Goal: Task Accomplishment & Management: Use online tool/utility

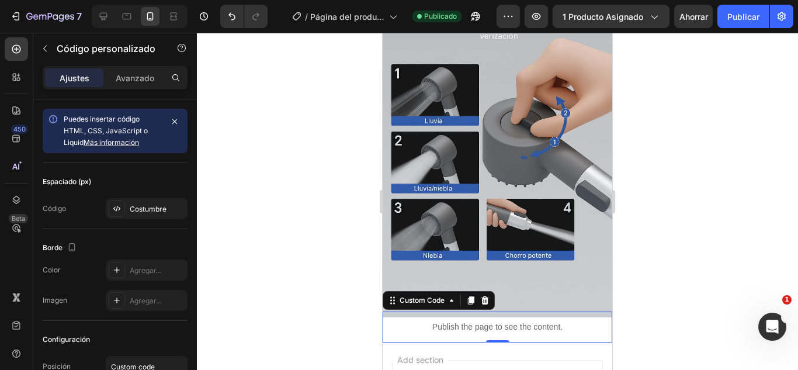
click at [440, 321] on p "Publish the page to see the content." at bounding box center [498, 327] width 230 height 12
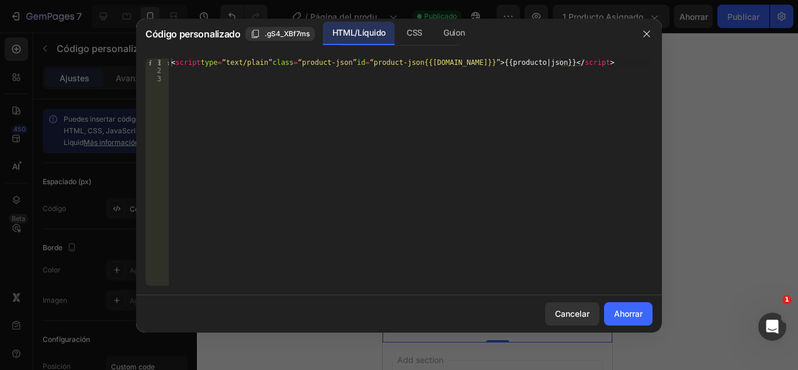
type textarea "<script type=“text/plain” class=“product-json” id=“product-json{{[DOMAIN_NAME]}…"
drag, startPoint x: 646, startPoint y: 61, endPoint x: 164, endPoint y: 63, distance: 481.6
click at [164, 63] on div "<script type=“text/plain” class=“product-json” id=“product-json{{[DOMAIN_NAME]}…" at bounding box center [399, 171] width 507 height 227
click at [638, 32] on button "button" at bounding box center [647, 34] width 19 height 19
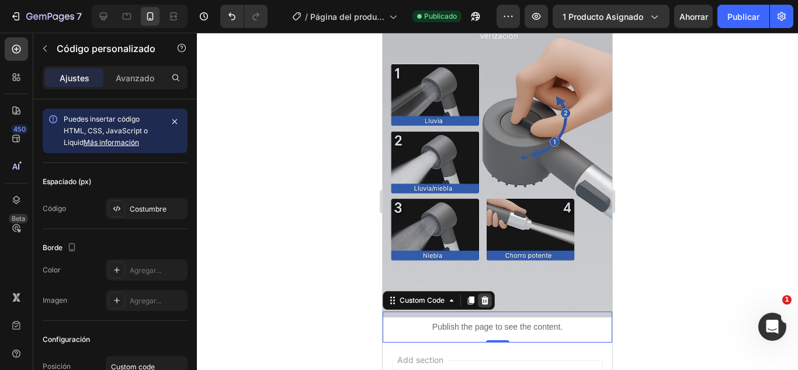
click at [482, 296] on icon at bounding box center [484, 300] width 9 height 9
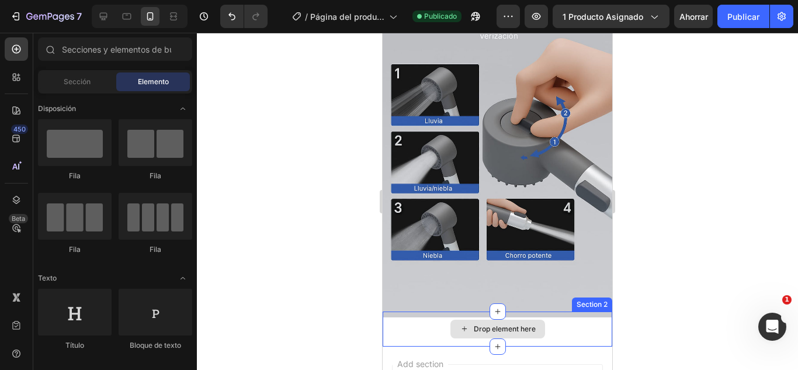
click at [433, 312] on div "Drop element here" at bounding box center [498, 329] width 230 height 35
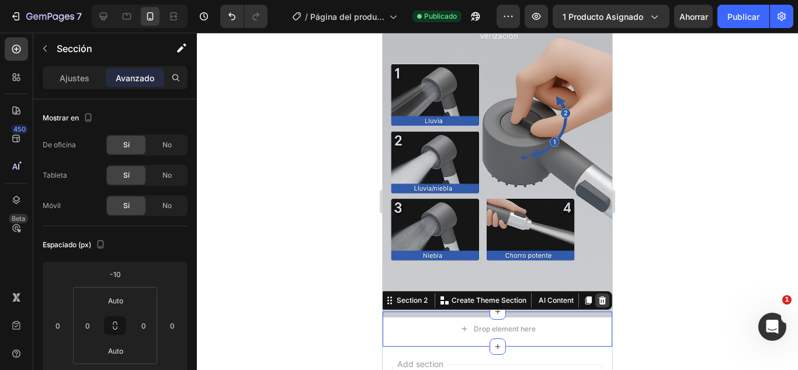
click at [596, 293] on div at bounding box center [603, 300] width 14 height 14
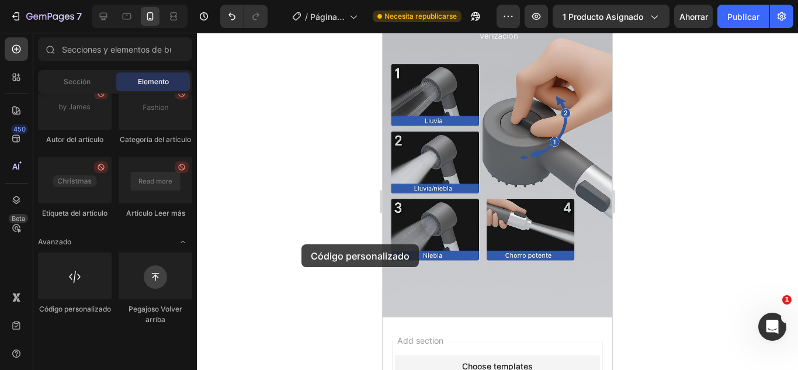
scroll to position [2109, 0]
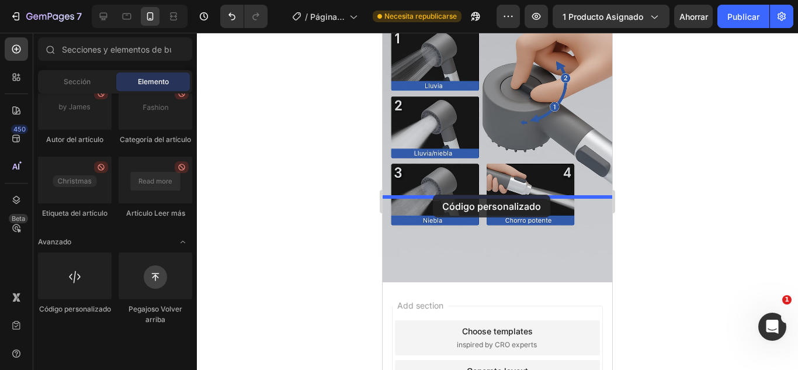
drag, startPoint x: 473, startPoint y: 344, endPoint x: 433, endPoint y: 199, distance: 150.6
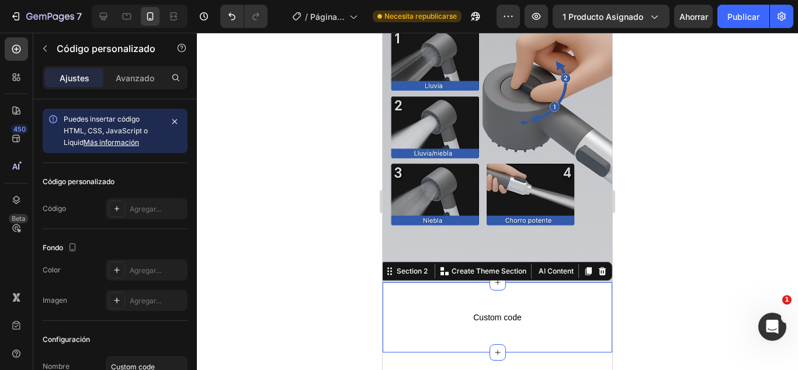
click at [537, 282] on div "Custom code Custom Code Section 2 You can create reusable sections Create Theme…" at bounding box center [498, 317] width 230 height 70
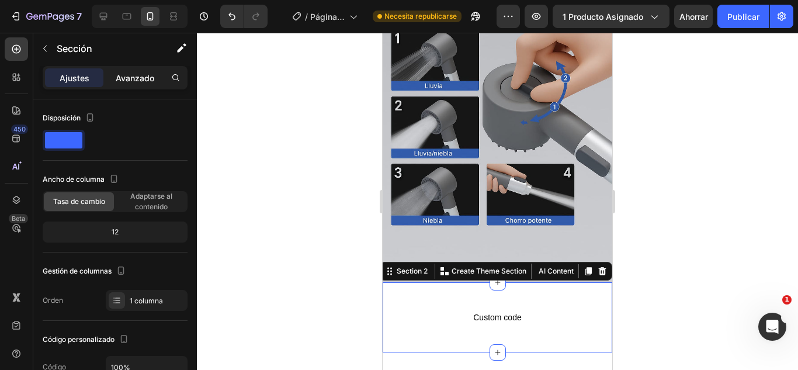
click at [143, 79] on font "Avanzado" at bounding box center [135, 78] width 39 height 10
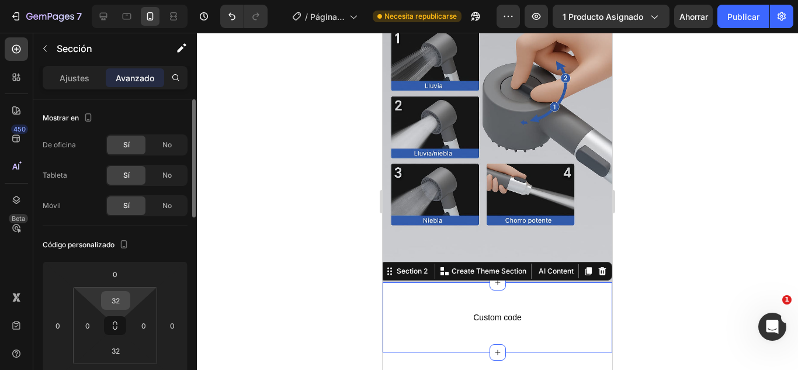
click at [116, 292] on input "32" at bounding box center [115, 301] width 23 height 18
click at [124, 293] on input "32" at bounding box center [115, 301] width 23 height 18
click at [123, 0] on html "7 Version history / Página del producto - [DATE][PERSON_NAME] 20:35:08 Necesita…" at bounding box center [399, 0] width 798 height 0
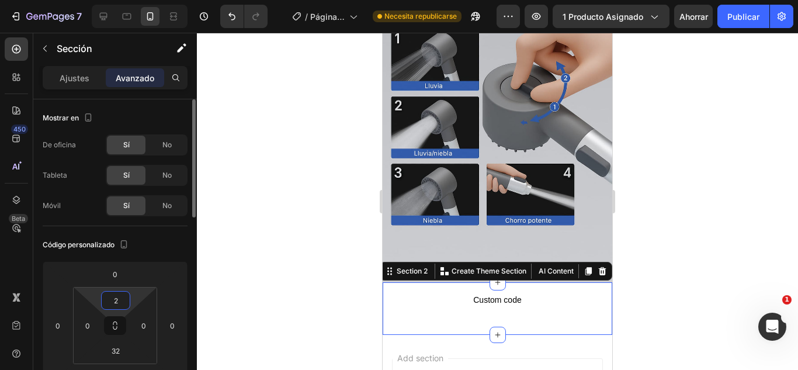
click at [124, 298] on input "2" at bounding box center [115, 301] width 23 height 18
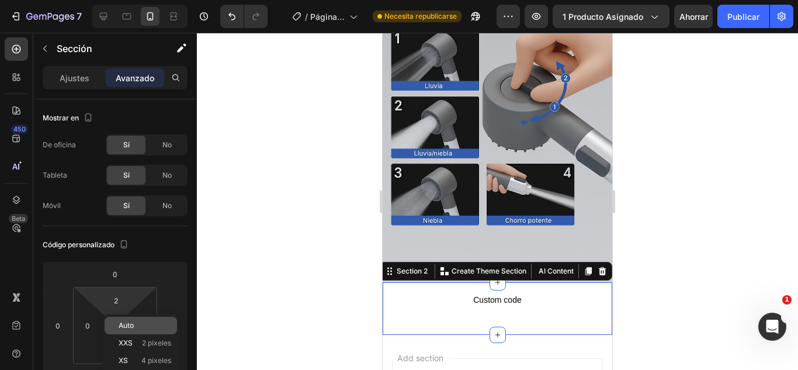
click at [128, 319] on div "Auto" at bounding box center [141, 326] width 72 height 18
type input "Auto"
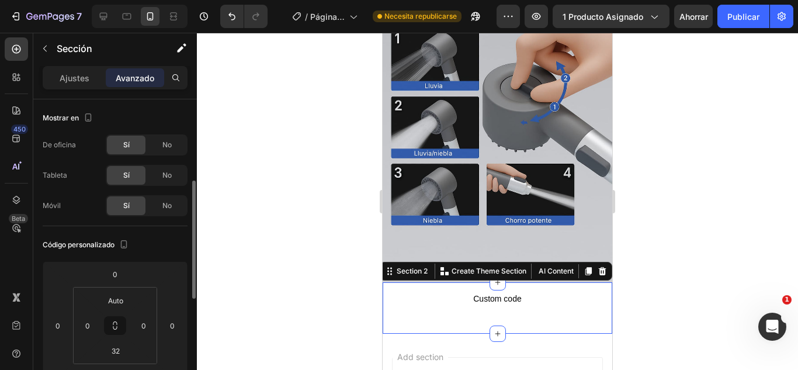
scroll to position [58, 0]
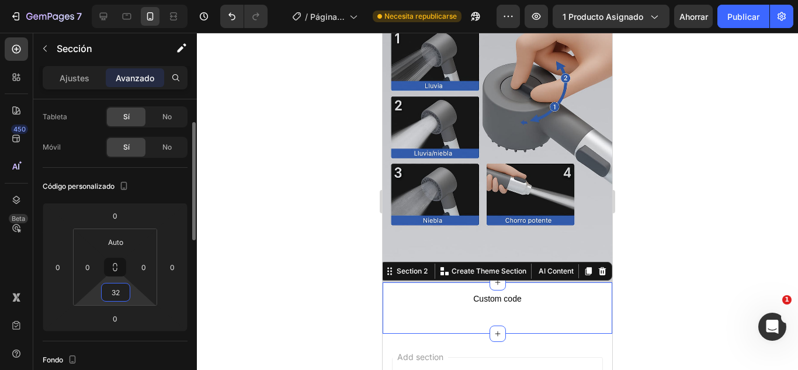
click at [115, 300] on input "32" at bounding box center [115, 292] width 23 height 18
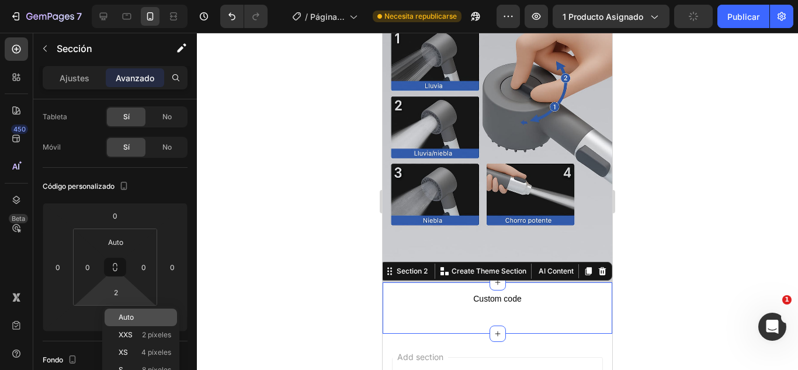
click at [137, 314] on p "Auto" at bounding box center [145, 317] width 53 height 8
type input "Auto"
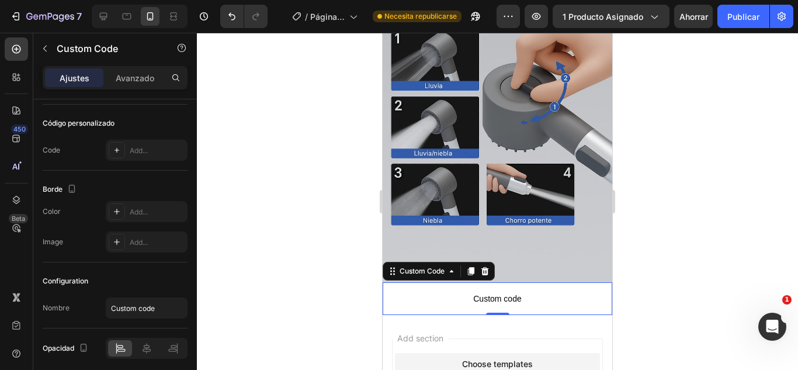
click at [435, 292] on span "Custom code" at bounding box center [498, 299] width 230 height 14
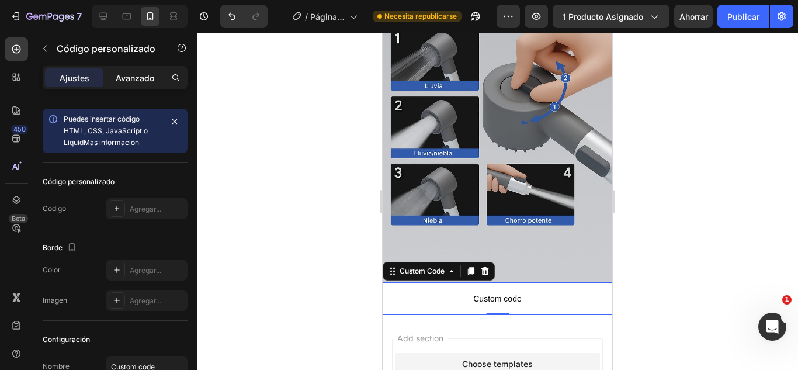
click at [142, 73] on font "Avanzado" at bounding box center [135, 78] width 39 height 10
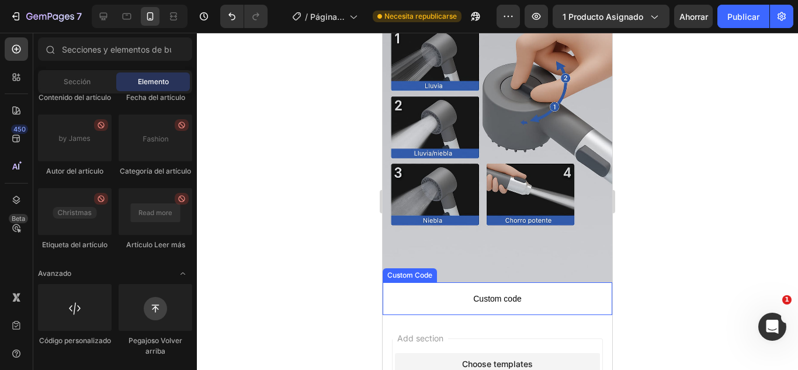
click at [407, 292] on span "Custom code" at bounding box center [498, 299] width 230 height 14
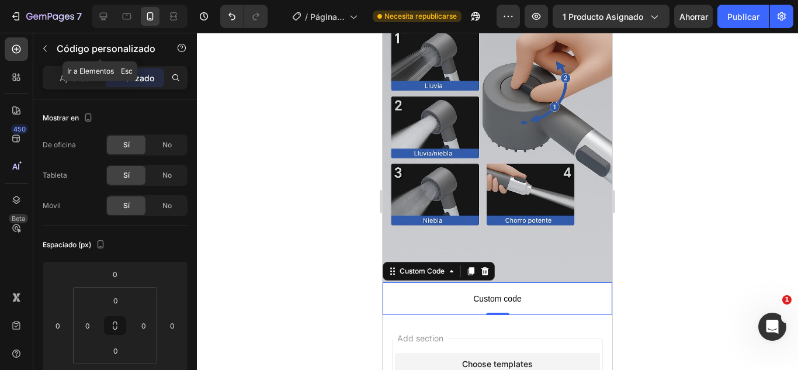
click at [62, 57] on div "Código personalizado" at bounding box center [99, 48] width 133 height 30
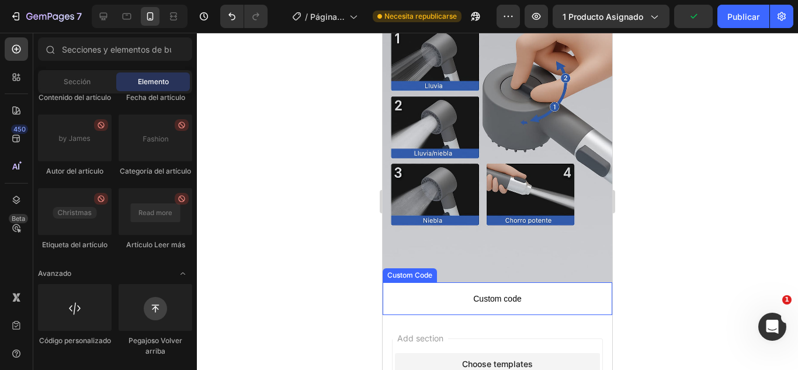
click at [442, 282] on p "Custom code" at bounding box center [498, 298] width 230 height 33
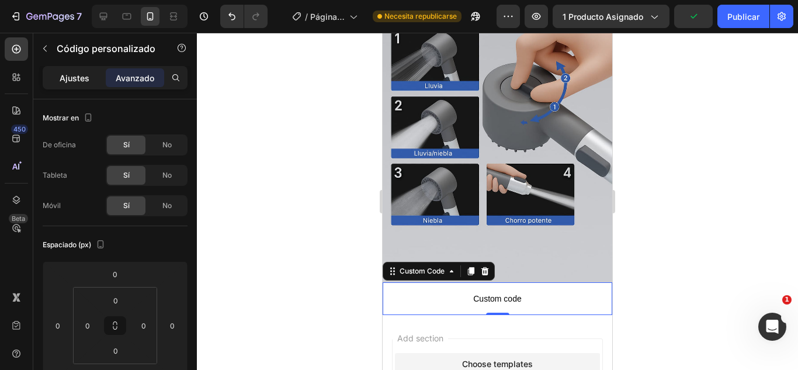
click at [80, 73] on font "Ajustes" at bounding box center [75, 78] width 30 height 10
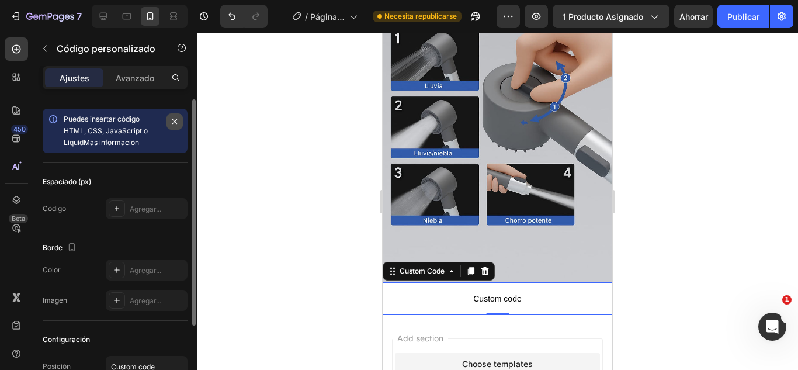
click at [172, 126] on icon "button" at bounding box center [174, 121] width 9 height 9
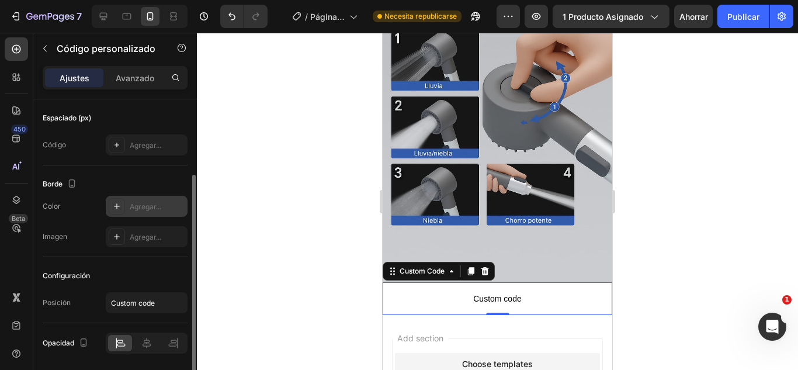
scroll to position [40, 0]
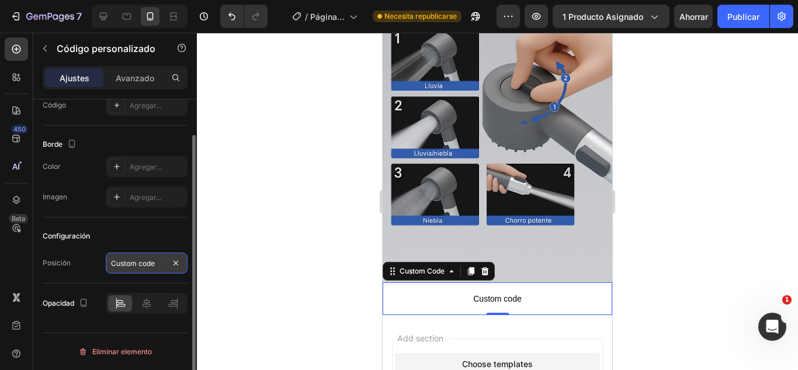
click at [140, 265] on input "Custom code" at bounding box center [147, 262] width 82 height 21
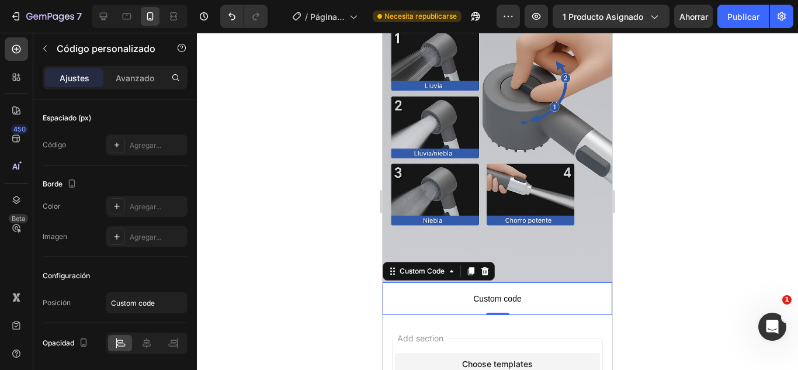
click at [452, 292] on span "Custom code" at bounding box center [498, 299] width 230 height 14
click at [63, 146] on font "Código" at bounding box center [54, 144] width 23 height 9
click at [147, 146] on font "Agregar..." at bounding box center [146, 145] width 32 height 9
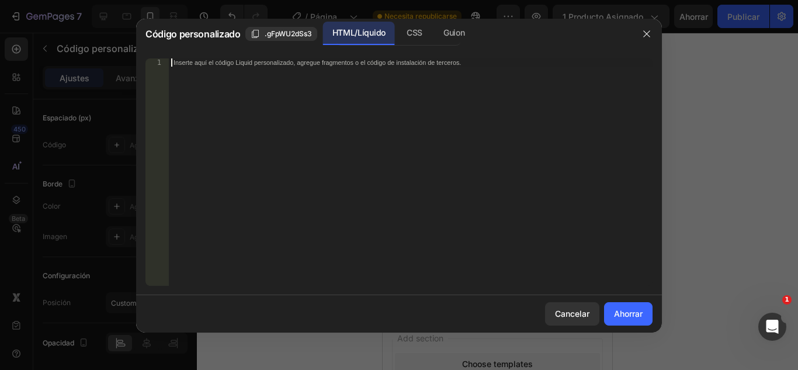
click at [220, 77] on div "Inserte aquí el código Liquid personalizado, agregue fragmentos o el código de …" at bounding box center [411, 180] width 484 height 244
paste textarea "<div class="_rsi-cod-form-is-gempage"></div><div class="_rsi-cod-form-gempages-…"
type textarea "<div class="_rsi-cod-form-is-gempage"></div><div class="_rsi-cod-form-gempages-…"
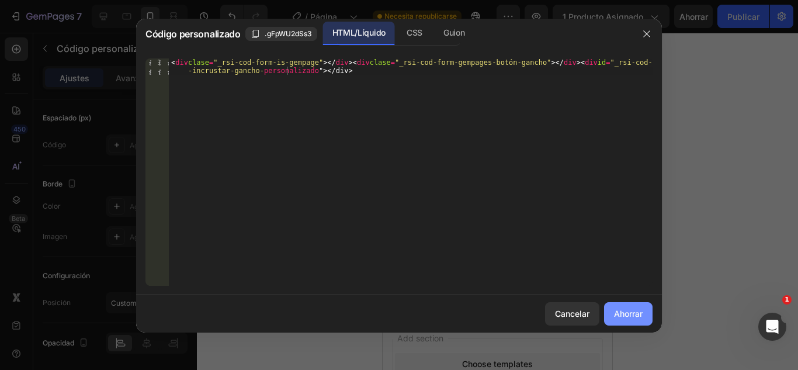
click at [614, 309] on font "Ahorrar" at bounding box center [628, 314] width 29 height 10
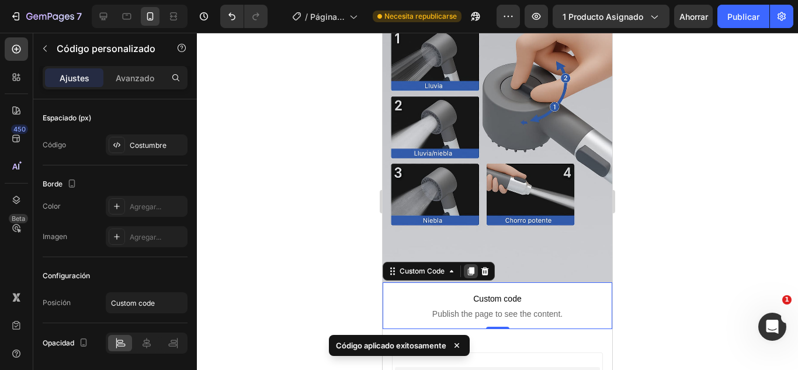
click at [475, 264] on div at bounding box center [471, 271] width 14 height 14
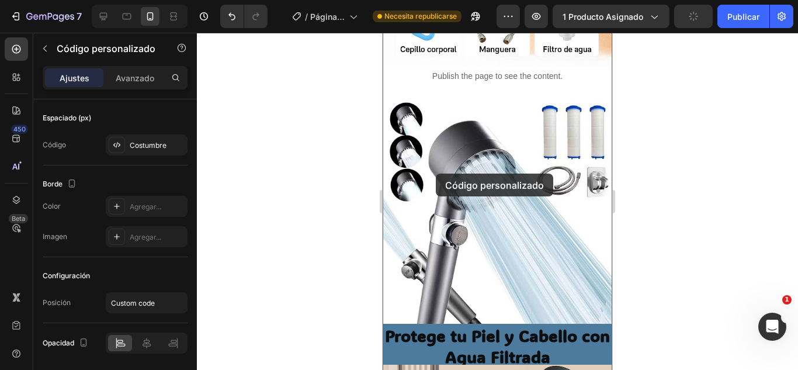
scroll to position [204, 0]
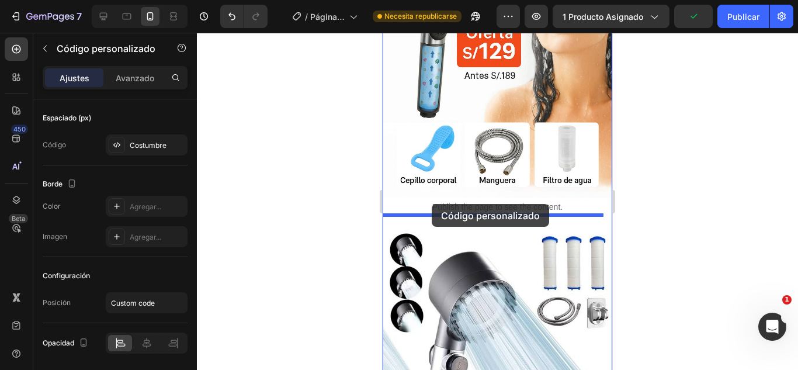
drag, startPoint x: 466, startPoint y: 259, endPoint x: 432, endPoint y: 204, distance: 64.6
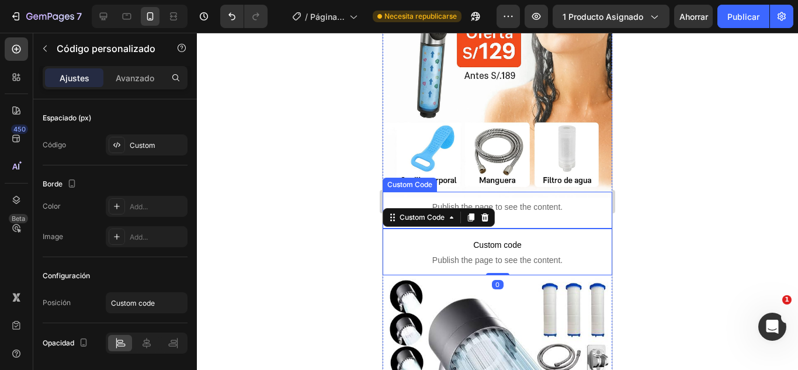
click at [559, 203] on div "Publish the page to see the content." at bounding box center [498, 207] width 230 height 31
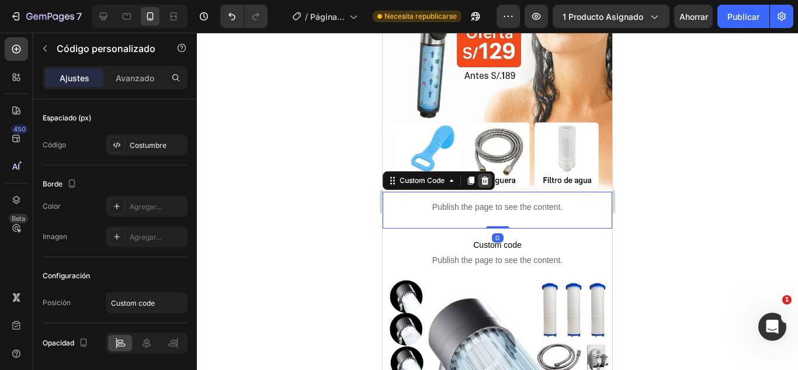
click at [482, 176] on icon at bounding box center [484, 180] width 9 height 9
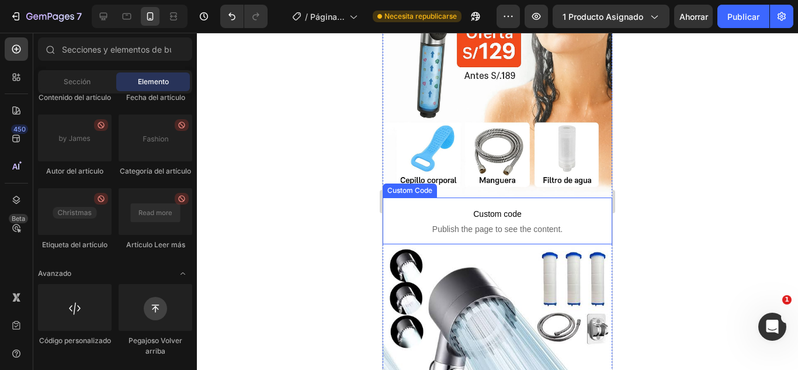
click at [486, 207] on span "Custom code" at bounding box center [498, 214] width 230 height 14
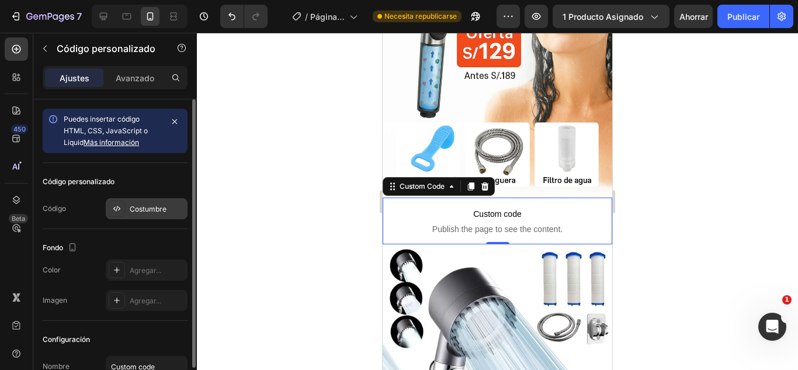
click at [146, 205] on font "Costumbre" at bounding box center [148, 209] width 37 height 9
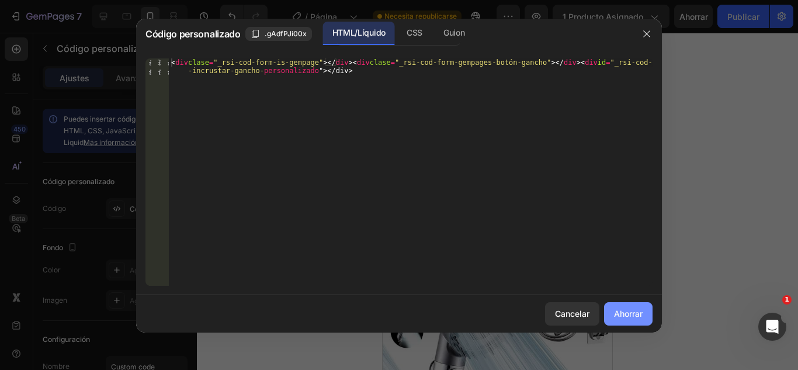
click at [620, 322] on button "Ahorrar" at bounding box center [628, 313] width 49 height 23
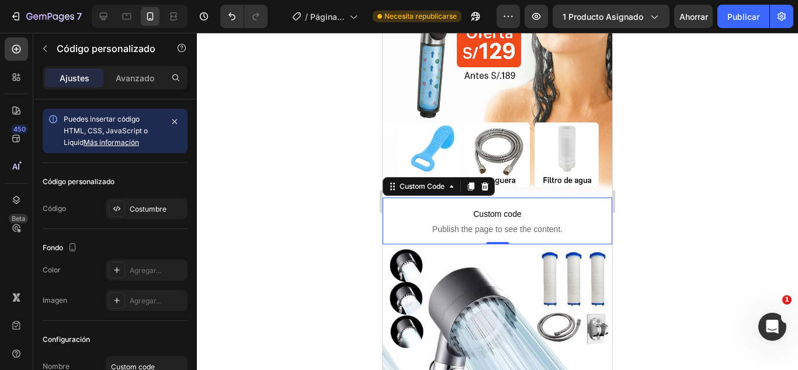
click at [569, 207] on span "Custom code" at bounding box center [498, 214] width 230 height 14
click at [569, 181] on img at bounding box center [498, 25] width 230 height 345
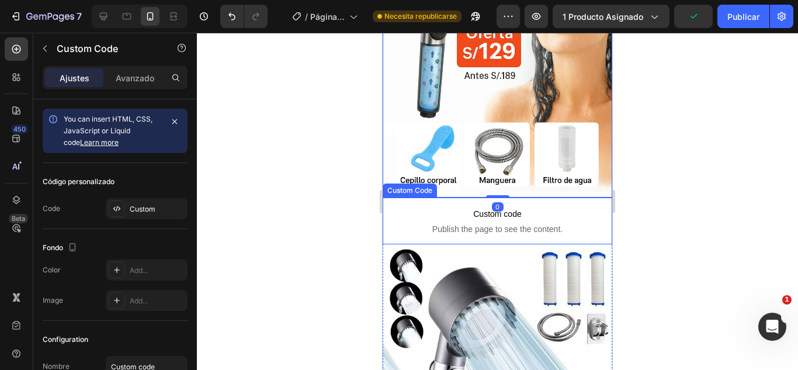
click at [579, 207] on span "Custom code" at bounding box center [498, 214] width 230 height 14
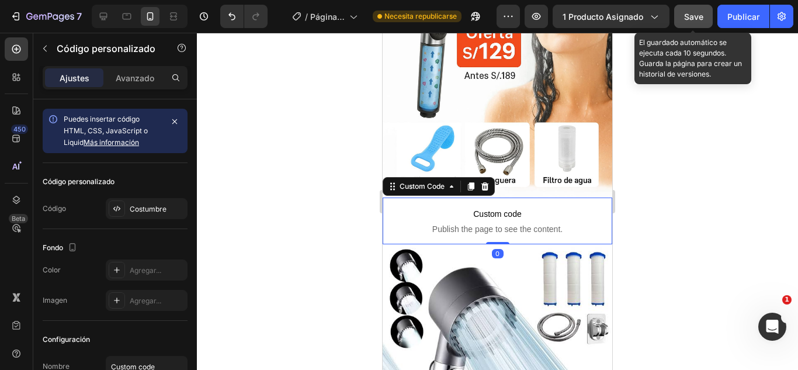
click at [700, 17] on span "Save" at bounding box center [693, 17] width 19 height 10
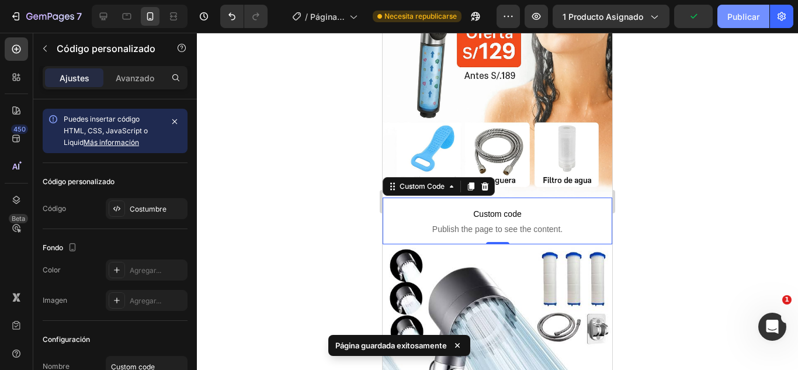
click at [763, 20] on button "Publicar" at bounding box center [744, 16] width 52 height 23
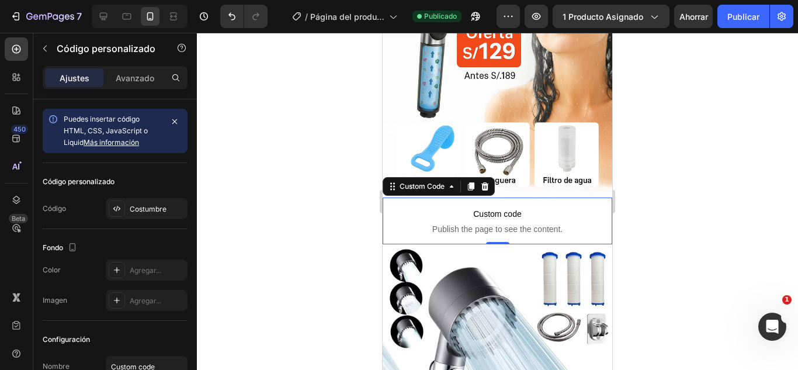
click at [440, 198] on p "Custom code Publish the page to see the content." at bounding box center [498, 221] width 230 height 47
click at [566, 207] on span "Custom code" at bounding box center [498, 214] width 230 height 14
click at [150, 77] on font "Avanzado" at bounding box center [135, 78] width 39 height 10
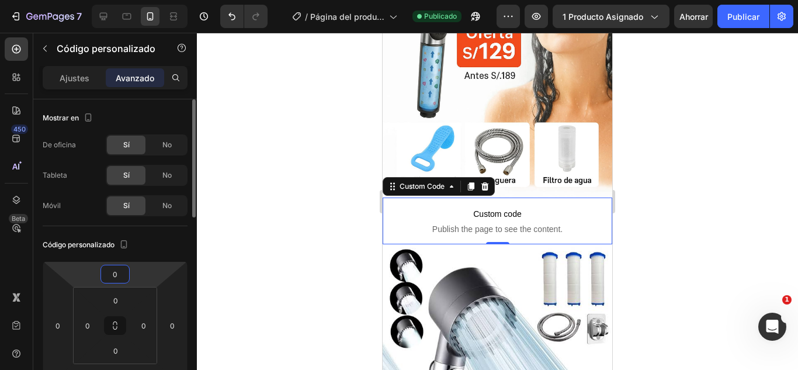
click at [131, 0] on html "7 Version history / Página del producto - [DATE][PERSON_NAME] 20:35:08 Publicad…" at bounding box center [399, 0] width 798 height 0
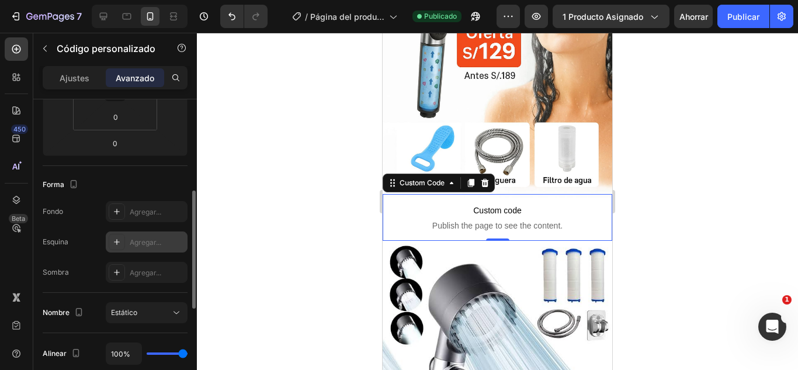
scroll to position [117, 0]
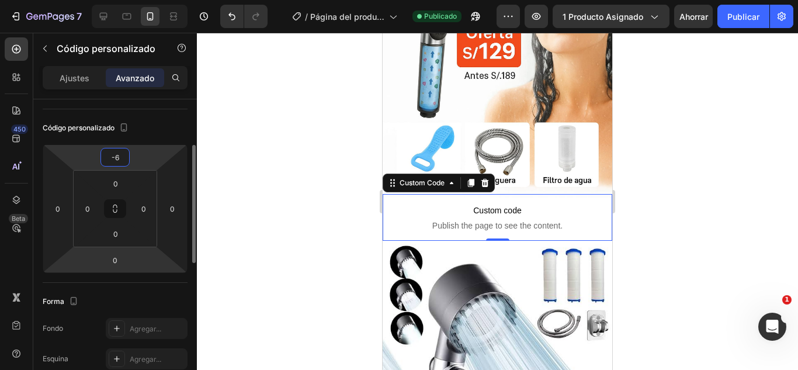
type input "-6"
click at [140, 0] on html "7 Version history / Página del producto - [DATE][PERSON_NAME] 20:35:08 Publicad…" at bounding box center [399, 0] width 798 height 0
type input "-6"
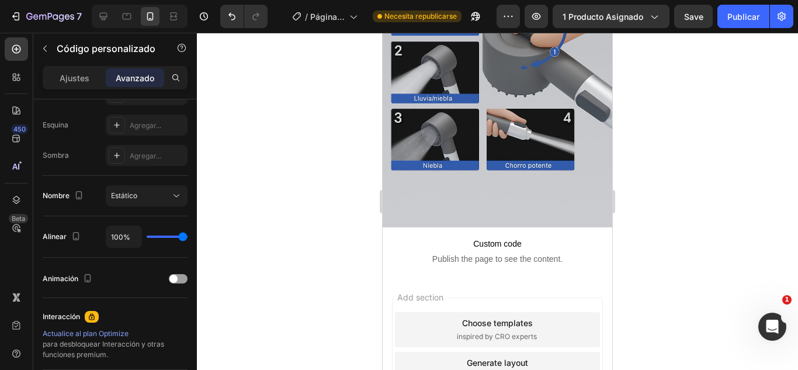
scroll to position [2212, 0]
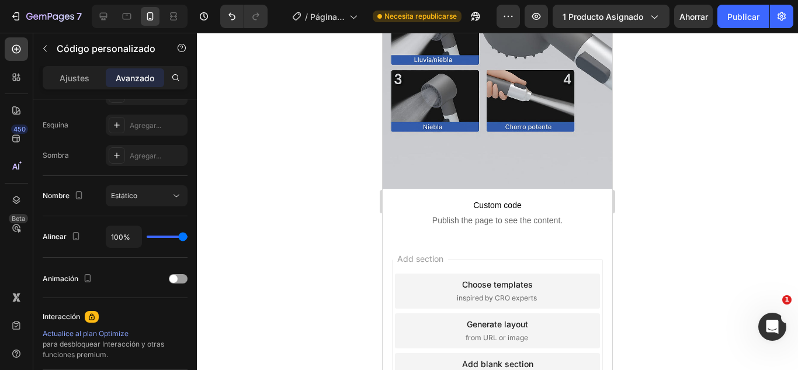
click at [495, 215] on span "Publish the page to see the content." at bounding box center [498, 221] width 230 height 12
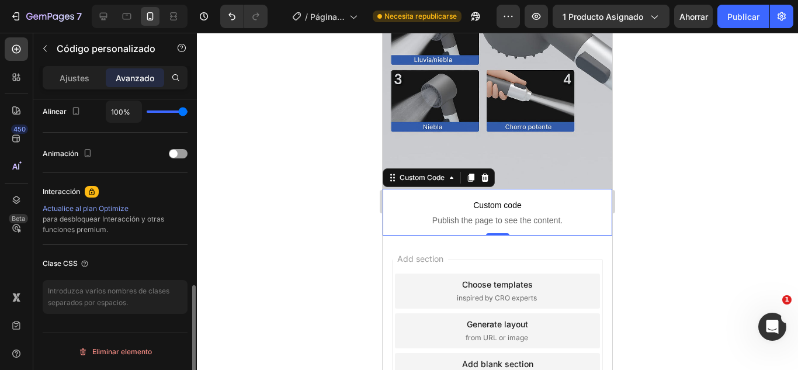
scroll to position [359, 0]
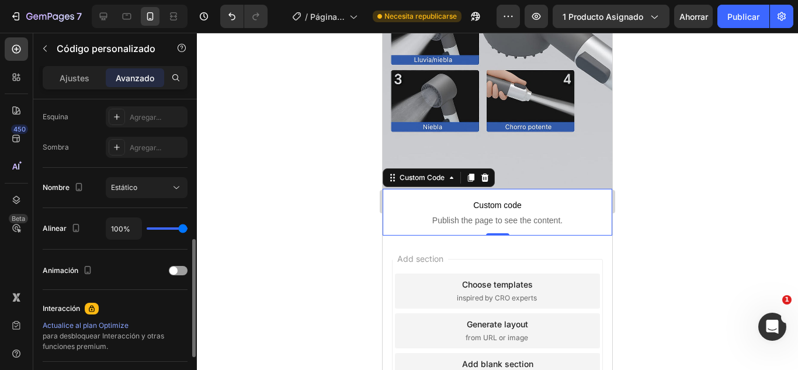
click at [495, 215] on span "Publish the page to see the content." at bounding box center [498, 221] width 230 height 12
drag, startPoint x: 433, startPoint y: 113, endPoint x: 561, endPoint y: 158, distance: 136.0
click at [433, 198] on span "Custom code" at bounding box center [498, 205] width 230 height 14
click at [76, 85] on div "Ajustes" at bounding box center [74, 77] width 58 height 19
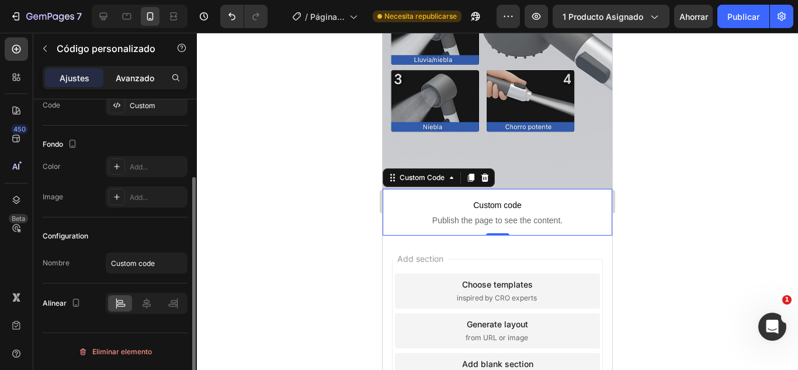
scroll to position [103, 0]
click at [106, 78] on div "Avanzado" at bounding box center [135, 77] width 58 height 19
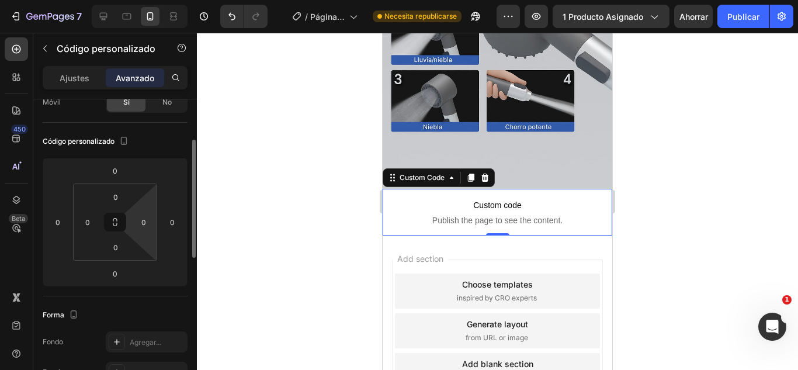
click at [137, 0] on html "7 Version history / Página del producto - [DATE][PERSON_NAME] 20:35:08 Necesita…" at bounding box center [399, 0] width 798 height 0
click at [123, 171] on input "0" at bounding box center [114, 171] width 23 height 18
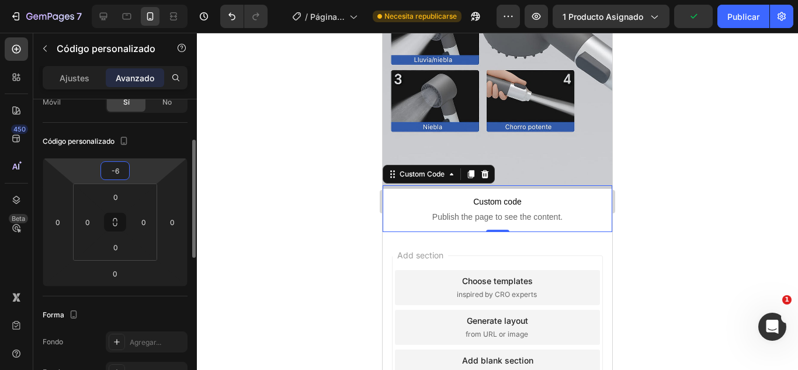
scroll to position [2208, 0]
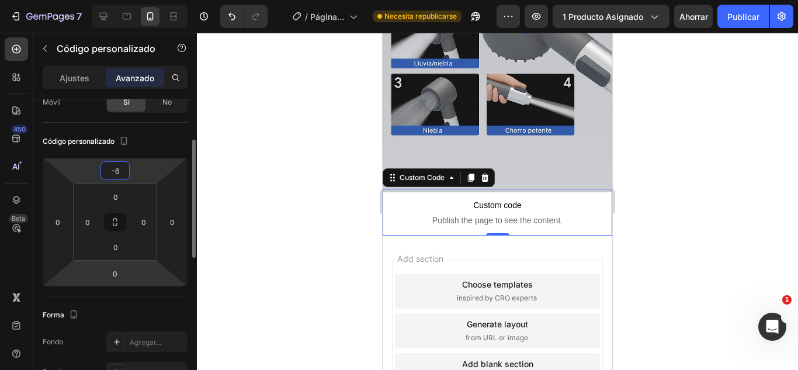
type input "-6"
click at [135, 0] on html "7 Version history / Página del producto - [DATE][PERSON_NAME] 20:35:08 Necesita…" at bounding box center [399, 0] width 798 height 0
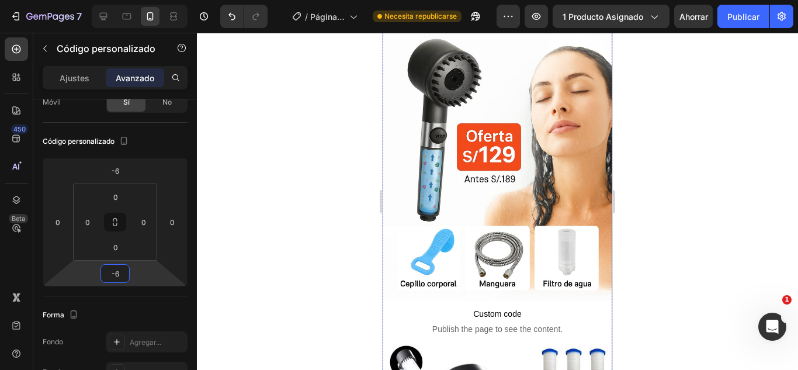
scroll to position [0, 0]
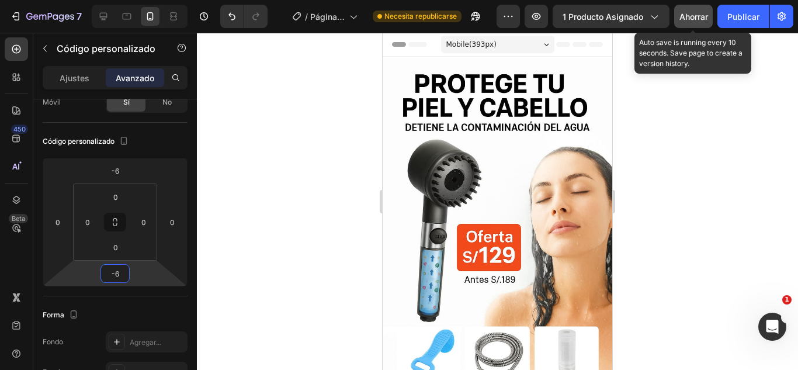
type input "-6"
click at [696, 20] on font "Ahorrar" at bounding box center [694, 17] width 29 height 10
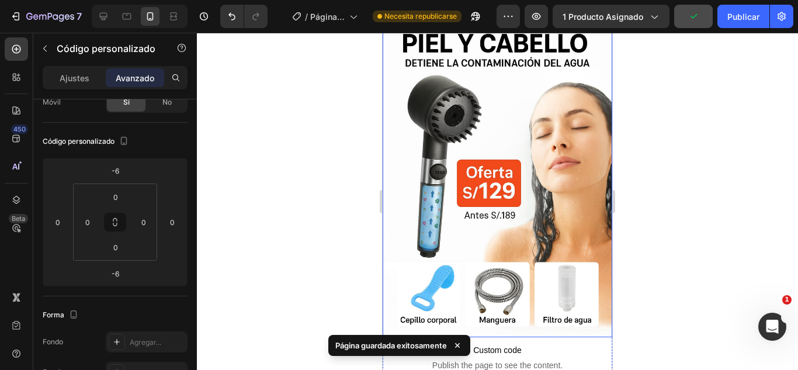
scroll to position [175, 0]
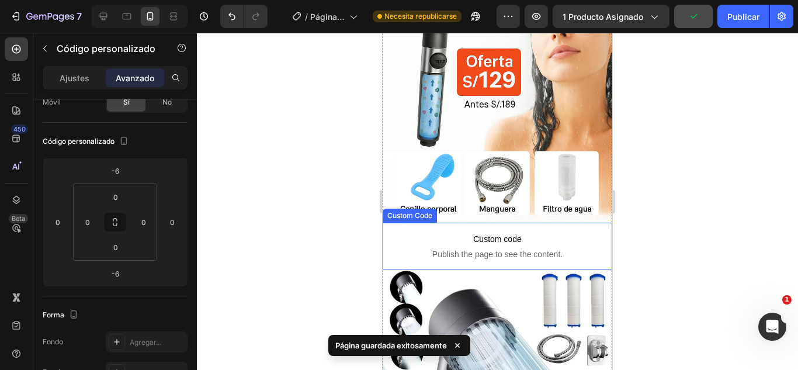
click at [558, 232] on span "Custom code" at bounding box center [498, 239] width 230 height 14
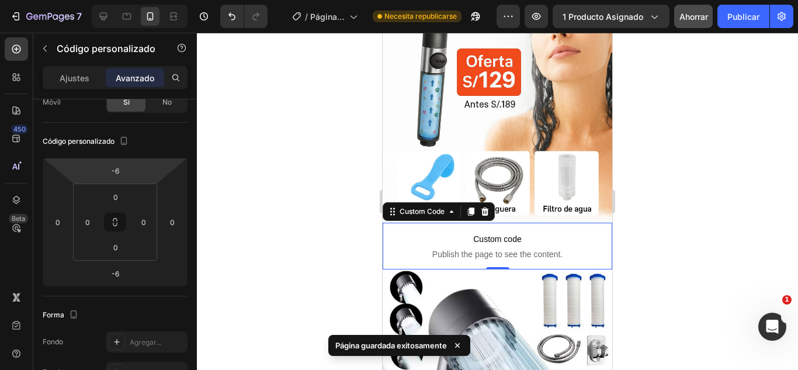
click at [442, 232] on span "Custom code" at bounding box center [498, 239] width 230 height 14
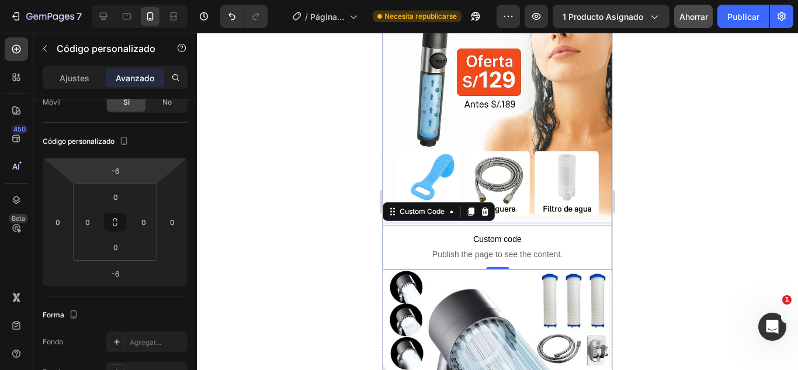
click at [413, 165] on img at bounding box center [498, 53] width 230 height 345
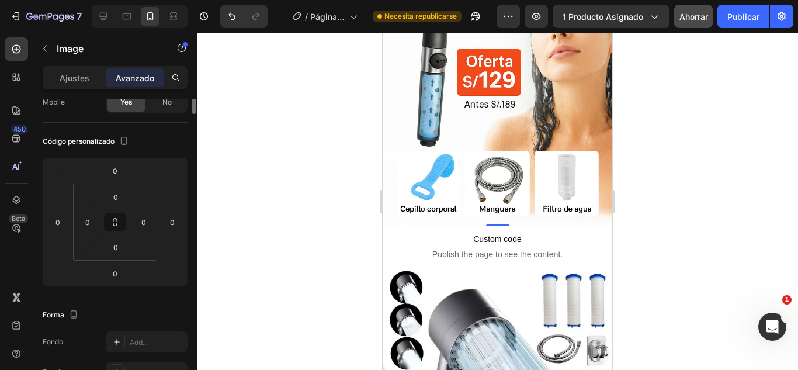
scroll to position [0, 0]
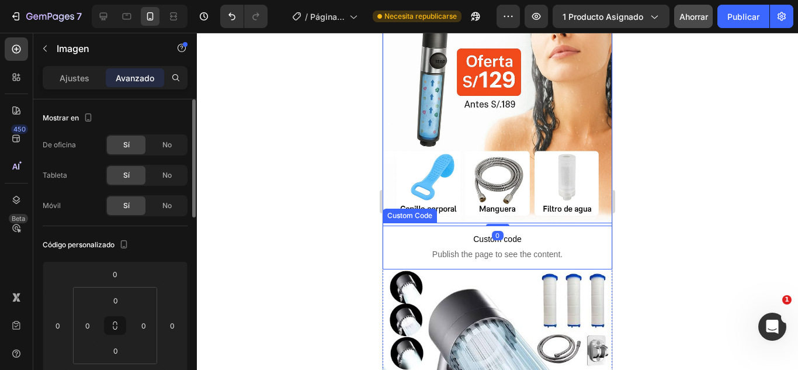
click at [416, 232] on span "Custom code" at bounding box center [498, 239] width 230 height 14
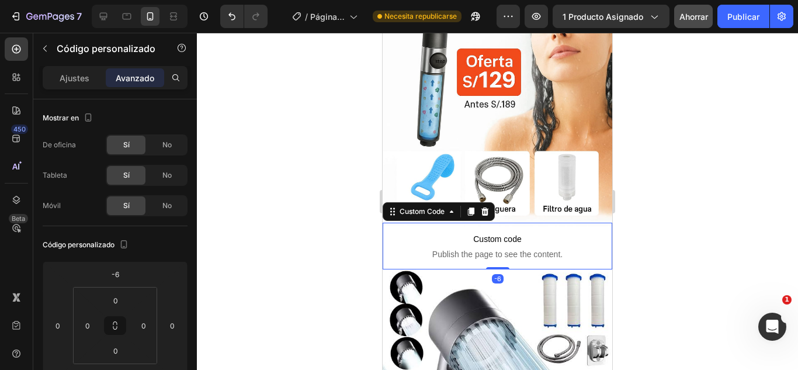
click at [411, 232] on span "Custom code" at bounding box center [498, 239] width 230 height 14
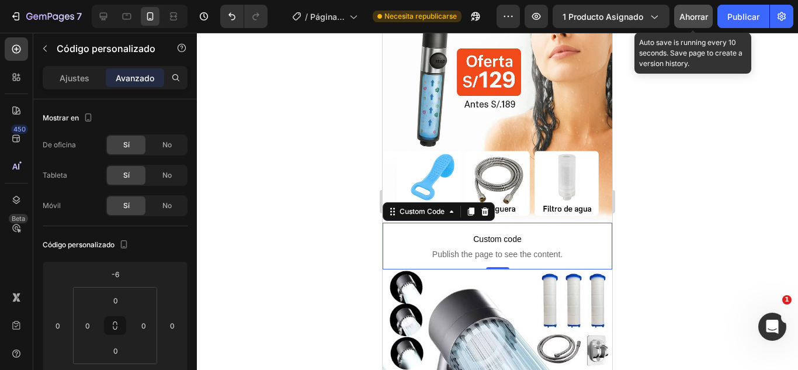
click at [688, 14] on font "Ahorrar" at bounding box center [694, 17] width 29 height 10
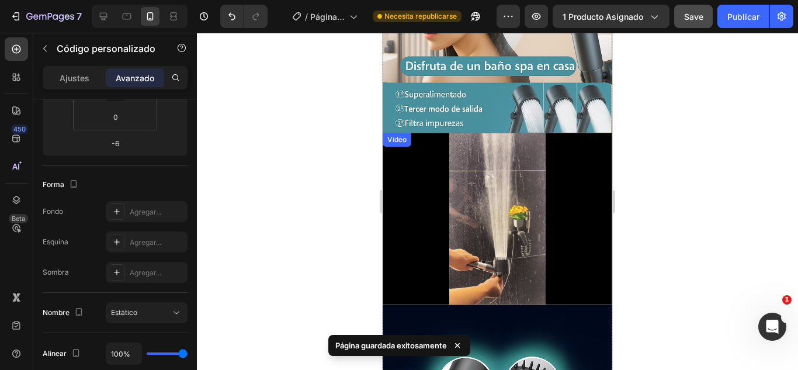
scroll to position [877, 0]
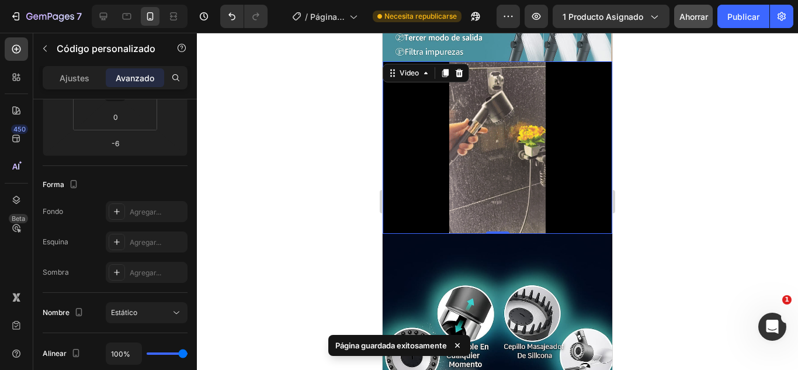
click at [458, 143] on video at bounding box center [498, 147] width 230 height 172
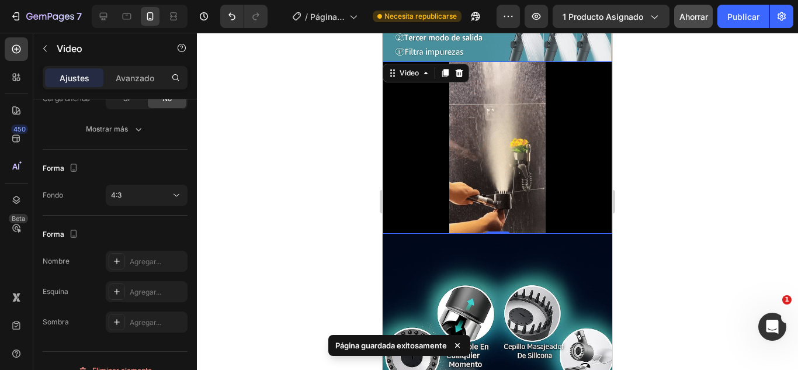
scroll to position [0, 0]
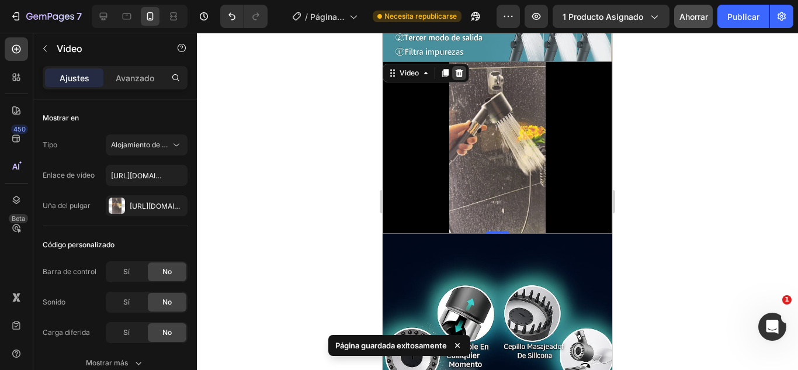
click at [456, 69] on icon at bounding box center [460, 73] width 8 height 8
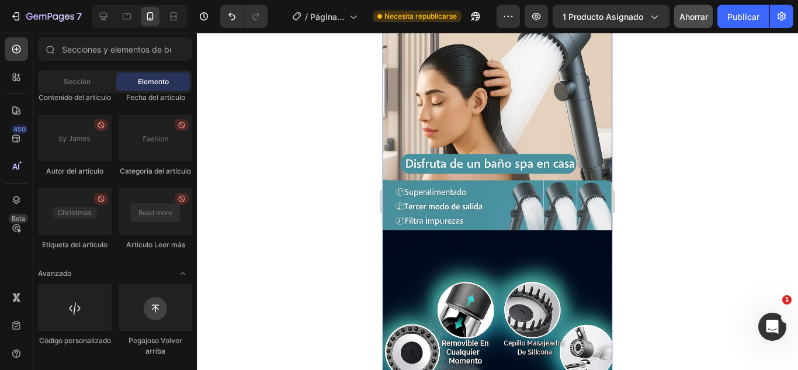
scroll to position [711, 0]
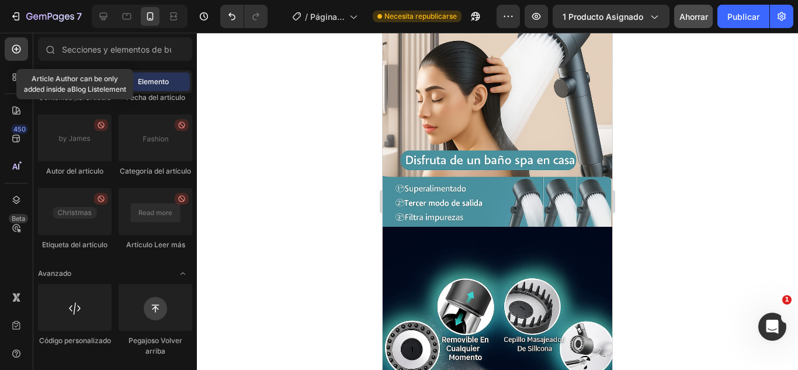
click at [96, 85] on div "Sección" at bounding box center [77, 81] width 74 height 19
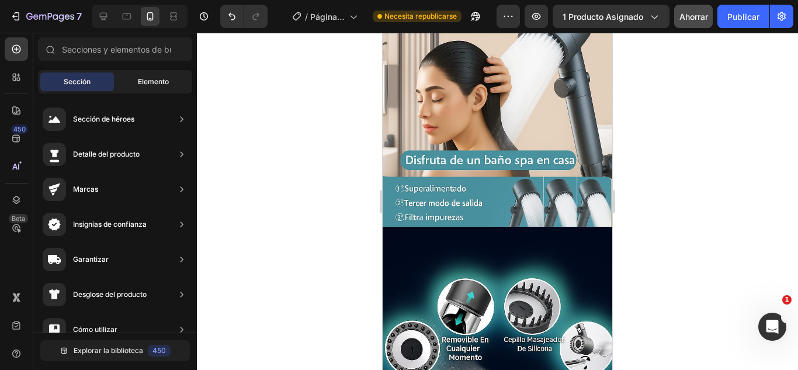
click at [162, 84] on font "Elemento" at bounding box center [153, 81] width 31 height 9
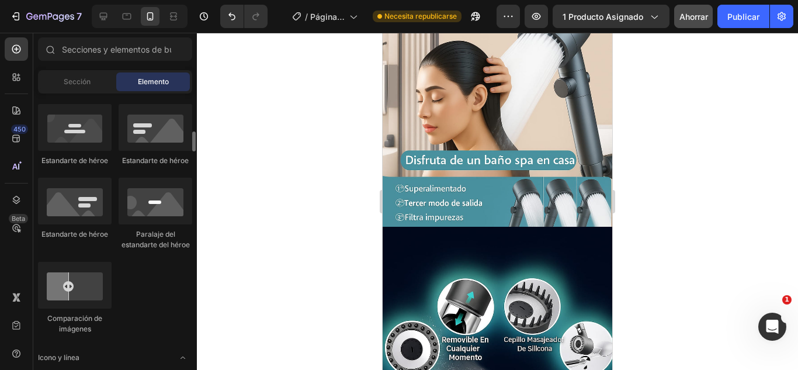
scroll to position [348, 0]
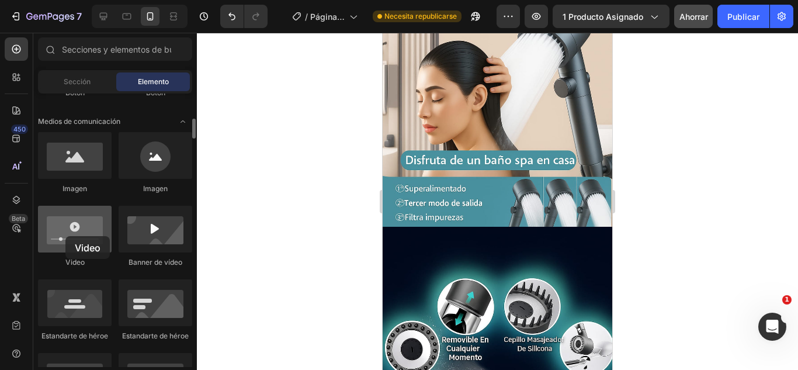
click at [65, 236] on div at bounding box center [75, 229] width 74 height 47
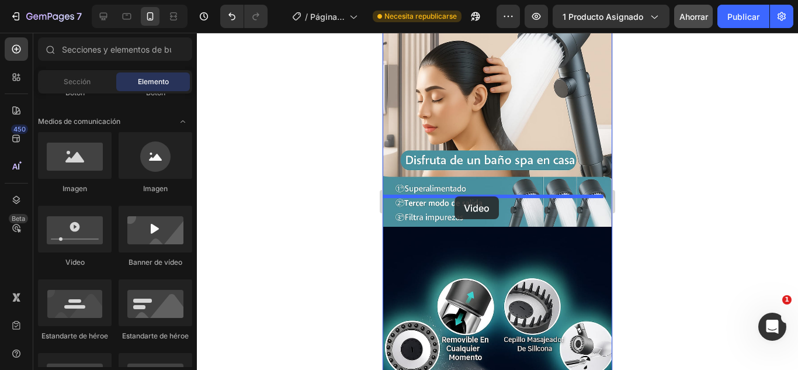
drag, startPoint x: 448, startPoint y: 269, endPoint x: 455, endPoint y: 196, distance: 72.8
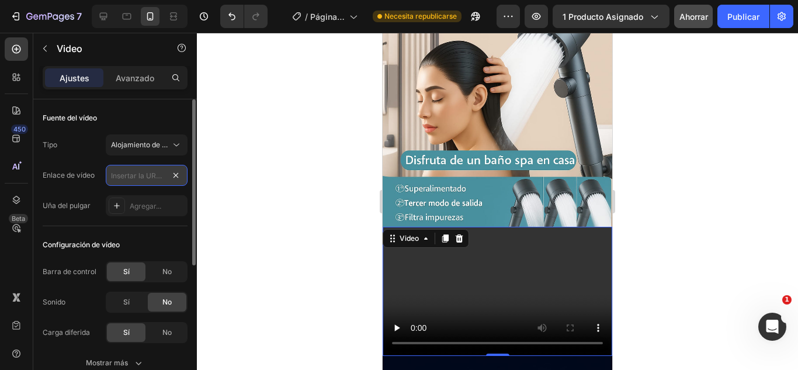
scroll to position [0, 0]
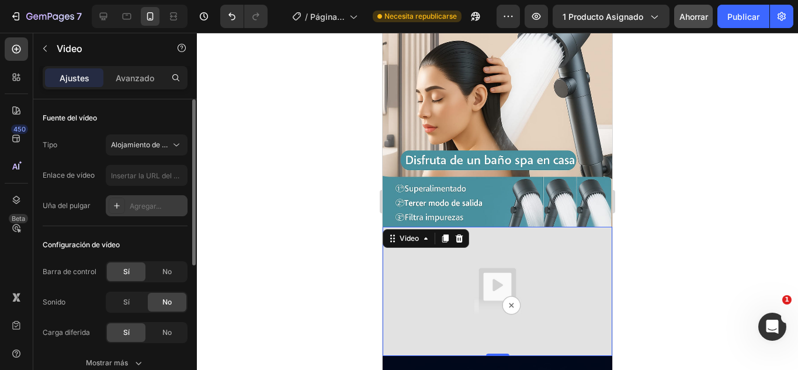
click at [169, 209] on div "Agregar..." at bounding box center [157, 206] width 55 height 11
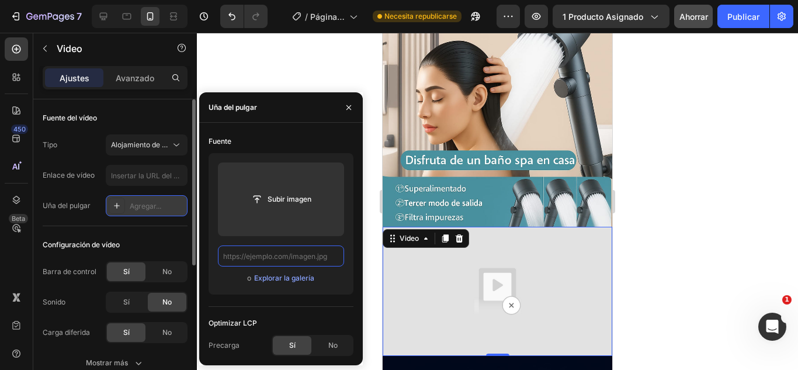
click at [271, 256] on input "text" at bounding box center [281, 255] width 126 height 21
paste input "[URL][DOMAIN_NAME]"
type input "[URL][DOMAIN_NAME]"
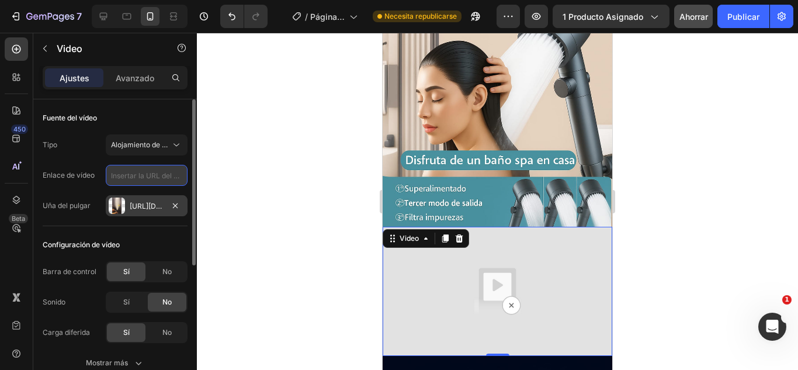
click at [174, 177] on input "text" at bounding box center [147, 175] width 82 height 21
click at [160, 177] on input "text" at bounding box center [147, 175] width 82 height 21
click at [126, 179] on input "text" at bounding box center [147, 175] width 82 height 21
paste input "[URL][DOMAIN_NAME]"
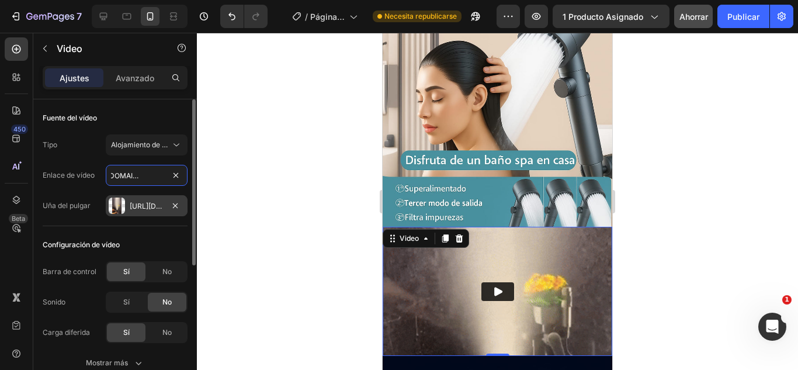
scroll to position [58, 0]
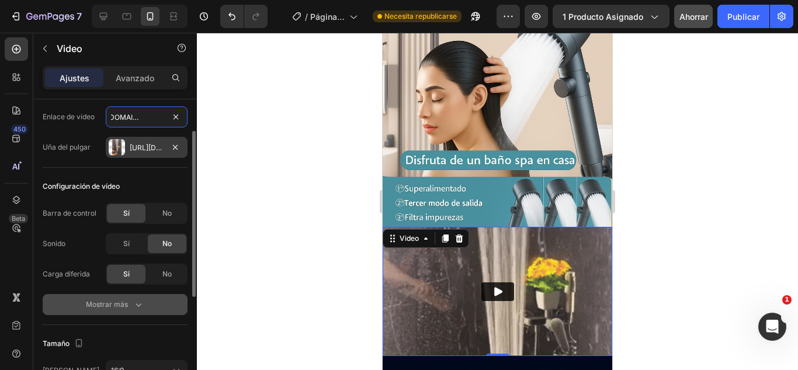
type input "[URL][DOMAIN_NAME]"
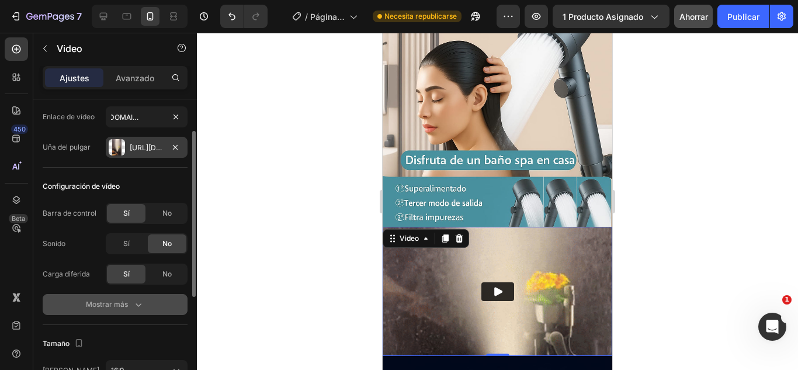
click at [142, 302] on icon "button" at bounding box center [139, 305] width 12 height 12
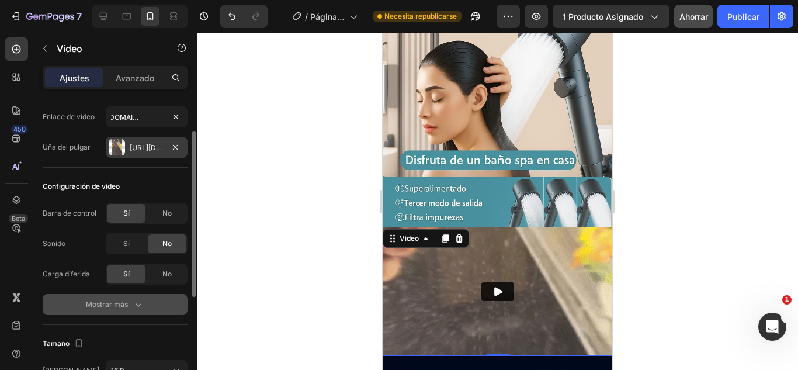
scroll to position [0, 0]
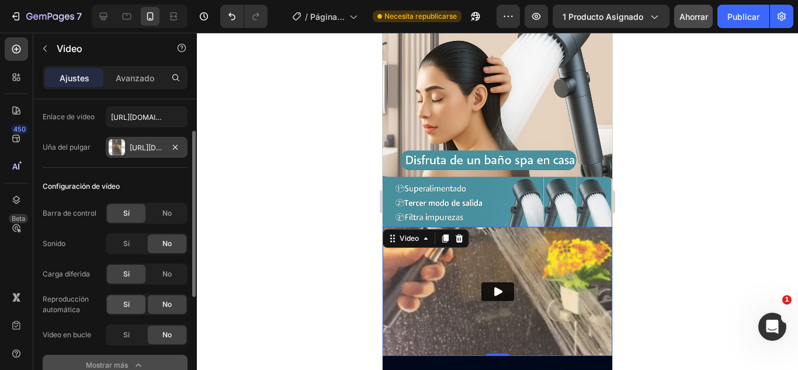
click at [137, 306] on div "Sí" at bounding box center [126, 304] width 39 height 19
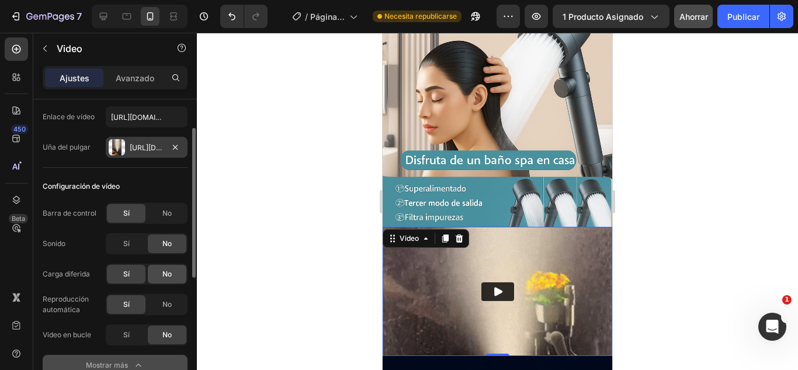
click at [162, 272] on font "No" at bounding box center [166, 273] width 9 height 9
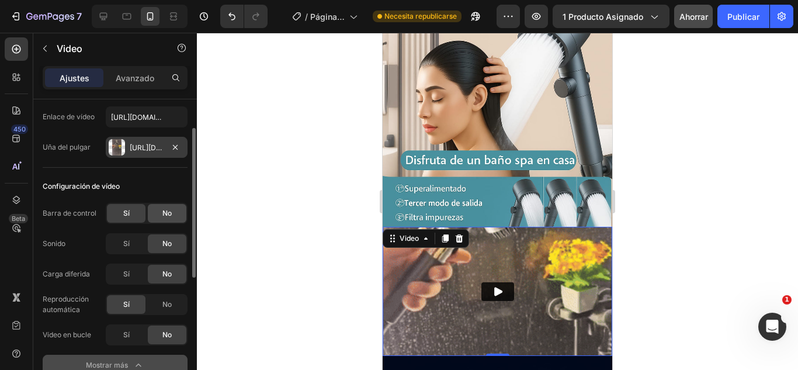
click at [155, 217] on div "No" at bounding box center [167, 213] width 39 height 19
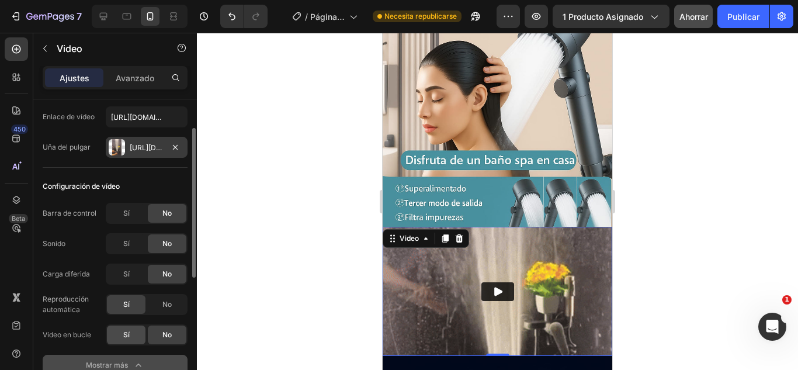
click at [129, 333] on font "Sí" at bounding box center [126, 334] width 6 height 9
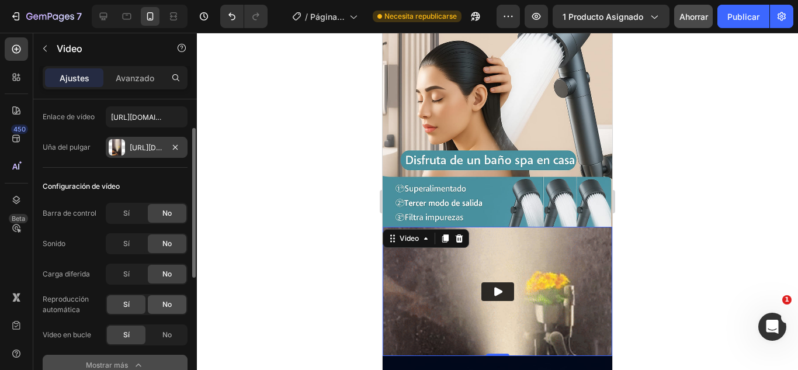
click at [167, 310] on div "No" at bounding box center [167, 304] width 39 height 19
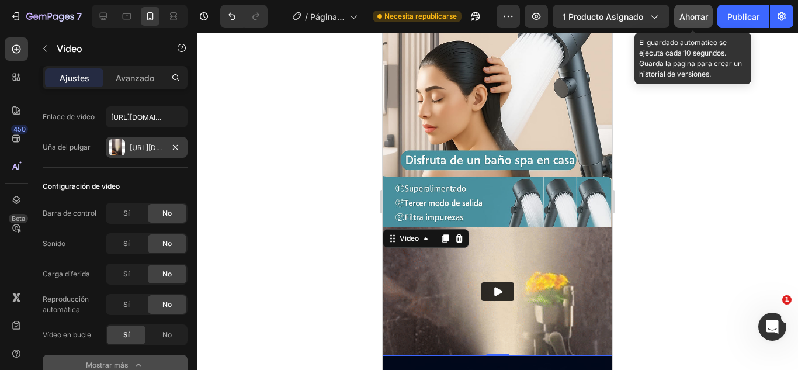
click at [684, 12] on font "Ahorrar" at bounding box center [694, 17] width 29 height 10
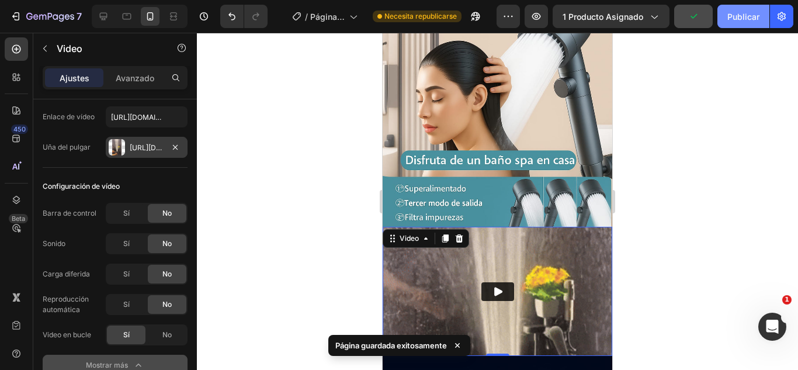
click at [738, 26] on button "Publicar" at bounding box center [744, 16] width 52 height 23
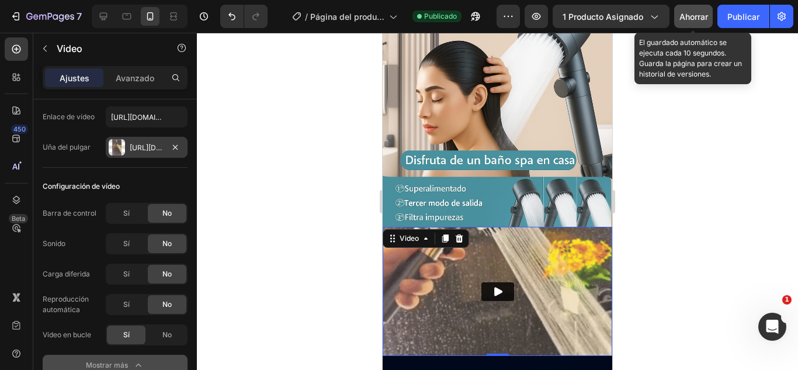
click at [680, 11] on div "Ahorrar" at bounding box center [694, 17] width 29 height 12
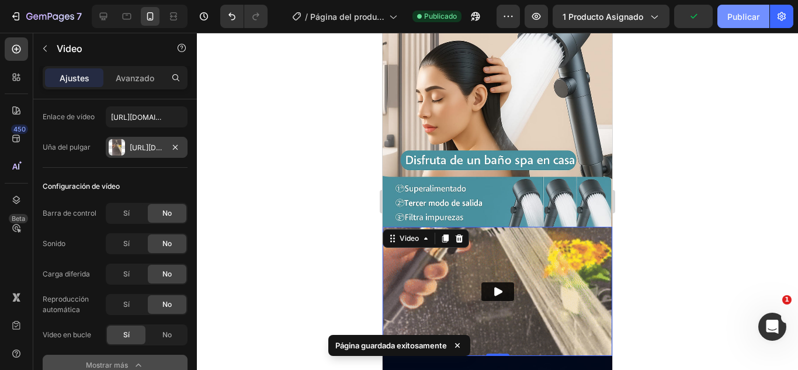
click at [748, 20] on font "Publicar" at bounding box center [744, 17] width 32 height 10
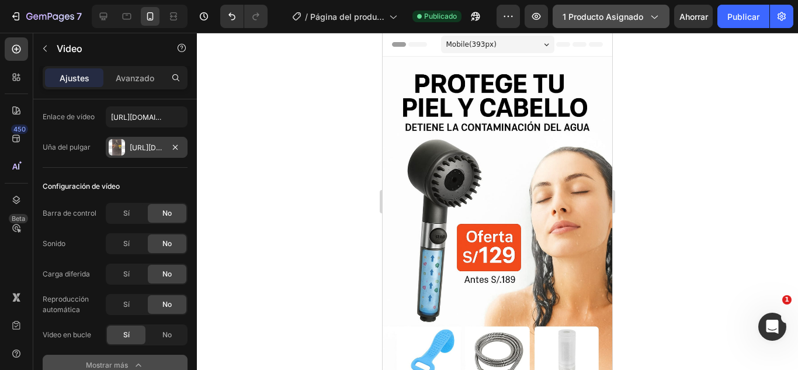
click at [653, 17] on icon "button" at bounding box center [655, 18] width 6 height 4
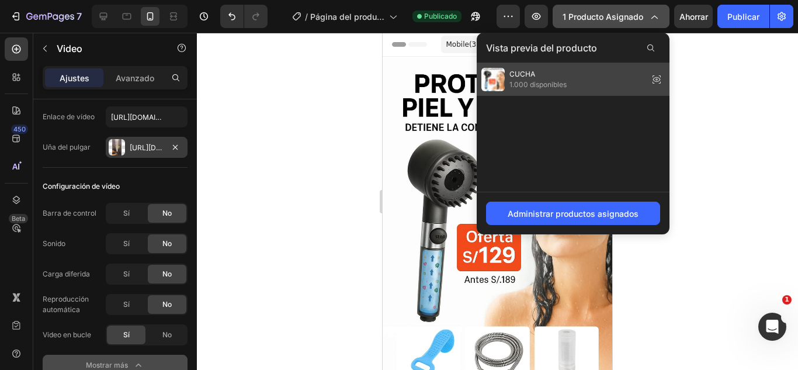
click at [651, 77] on icon at bounding box center [657, 79] width 16 height 16
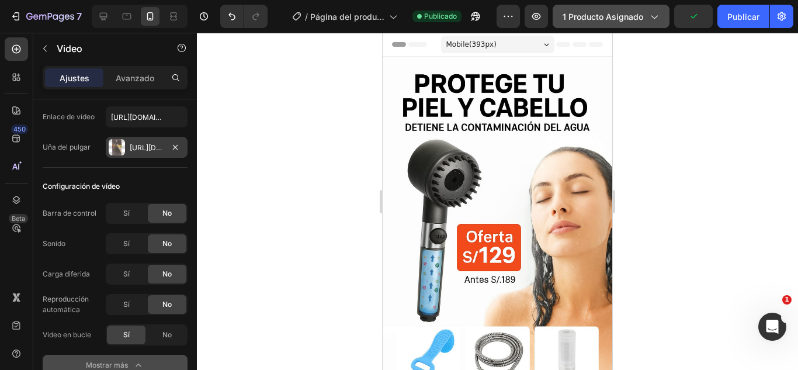
click at [662, 20] on button "1 producto asignado" at bounding box center [611, 16] width 117 height 23
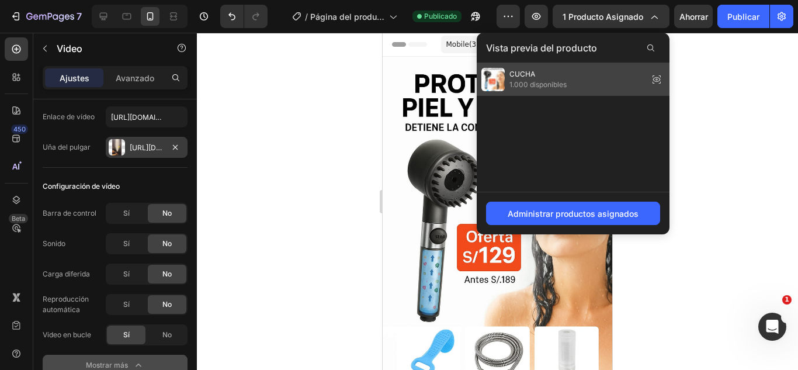
click at [657, 79] on icon at bounding box center [657, 79] width 16 height 16
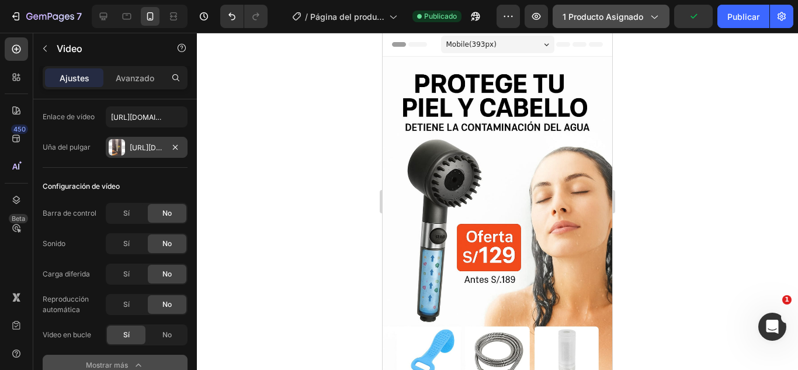
click at [649, 23] on button "1 producto asignado" at bounding box center [611, 16] width 117 height 23
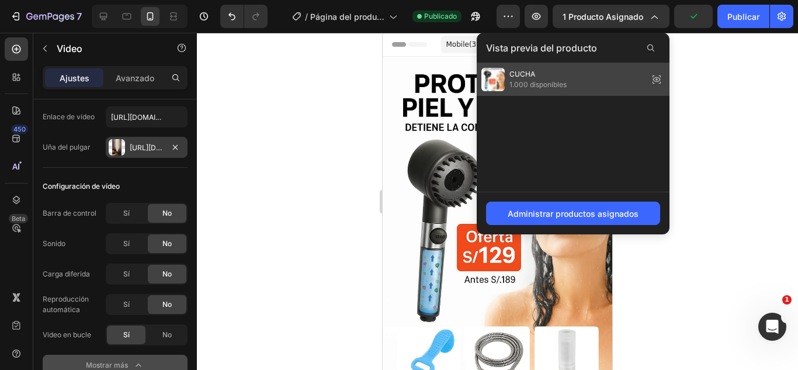
click at [508, 73] on div "CUCHA 1.000 disponibles" at bounding box center [524, 79] width 85 height 23
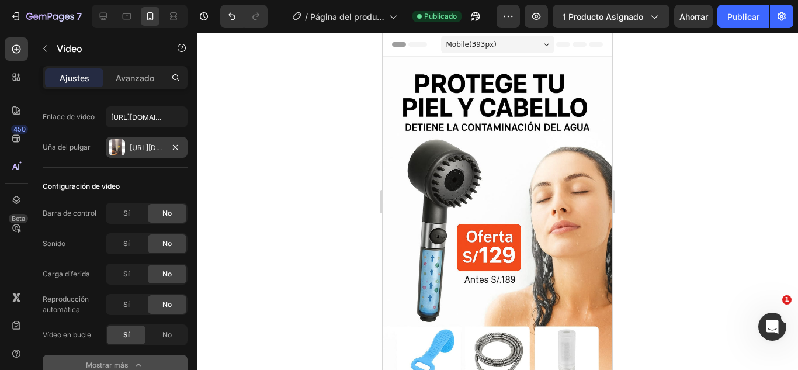
click at [587, 14] on font "1 producto asignado" at bounding box center [603, 17] width 81 height 10
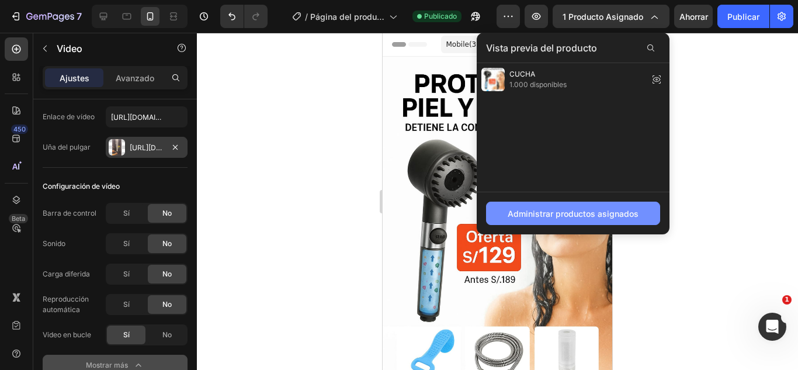
click at [569, 209] on font "Administrar productos asignados" at bounding box center [573, 214] width 131 height 10
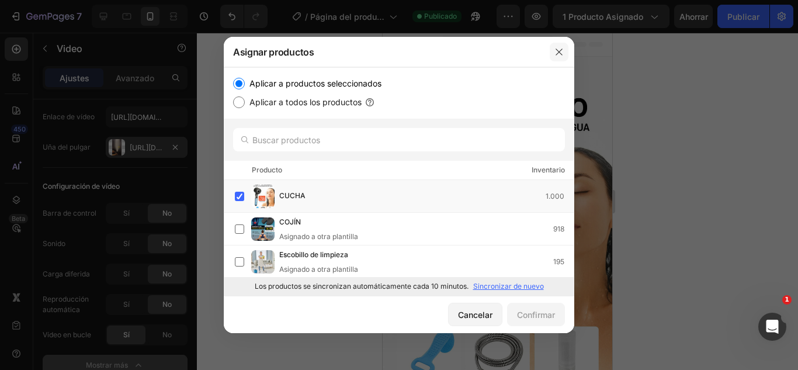
click at [563, 53] on icon "button" at bounding box center [559, 51] width 9 height 9
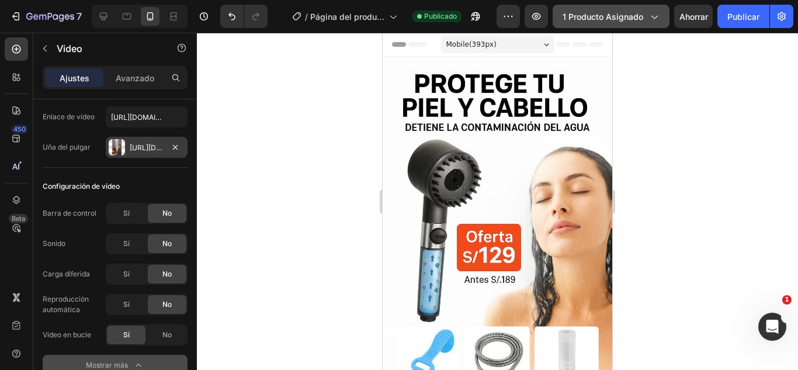
click at [597, 17] on font "1 producto asignado" at bounding box center [603, 17] width 81 height 10
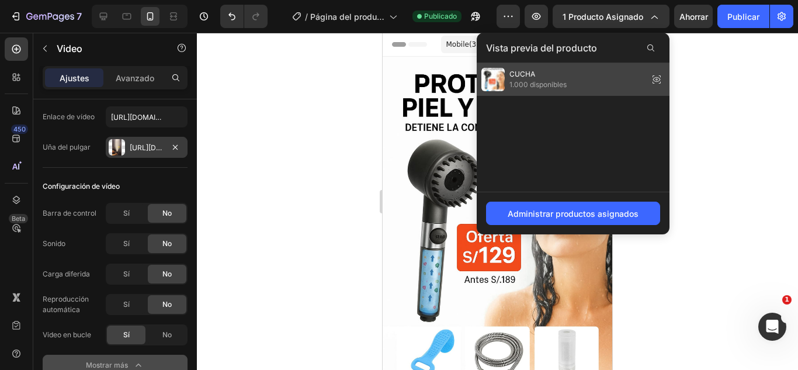
click at [545, 76] on span "CUCHA" at bounding box center [538, 74] width 57 height 11
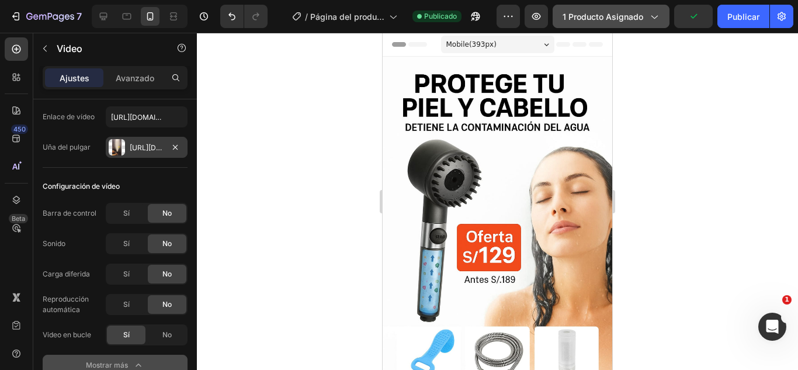
click at [625, 22] on span "1 producto asignado" at bounding box center [603, 17] width 81 height 12
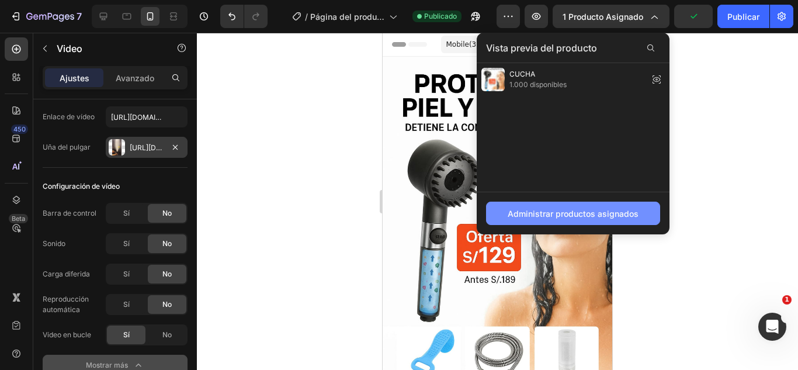
click at [591, 207] on font "Administrar productos asignados" at bounding box center [573, 213] width 131 height 12
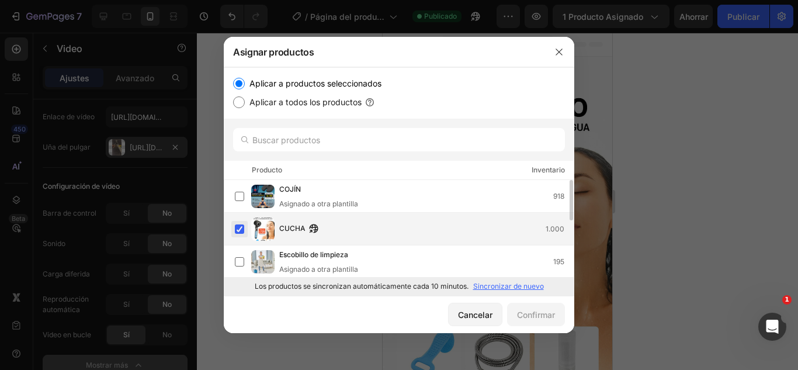
click at [240, 224] on label at bounding box center [239, 228] width 9 height 9
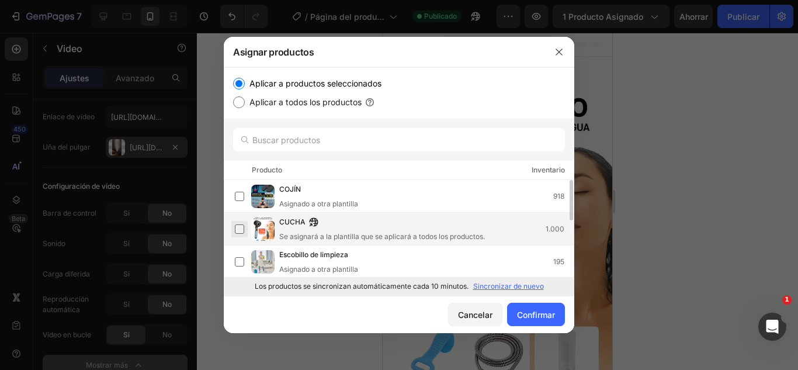
click at [235, 226] on label at bounding box center [239, 228] width 9 height 9
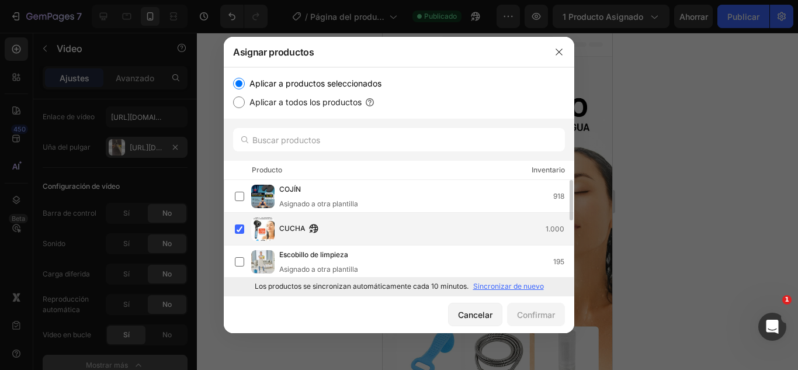
click at [261, 225] on img at bounding box center [262, 228] width 23 height 23
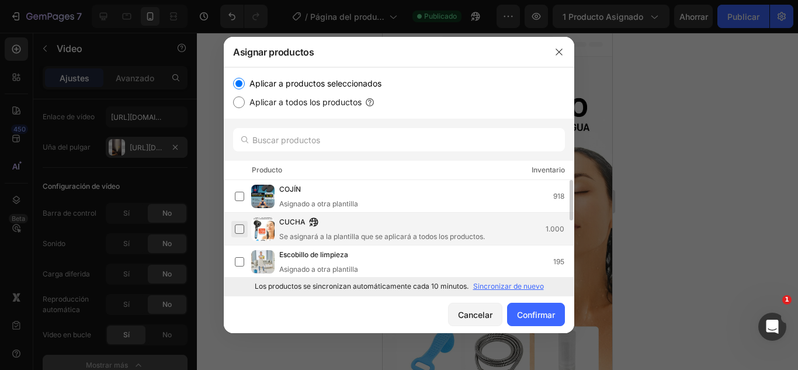
click at [244, 227] on label at bounding box center [239, 228] width 9 height 9
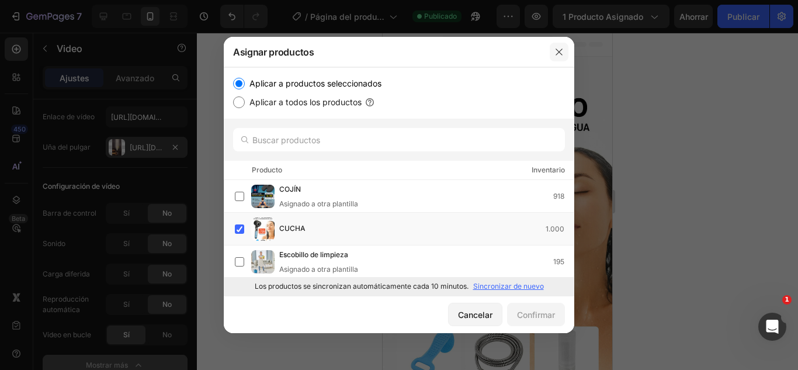
click at [557, 54] on icon "button" at bounding box center [559, 52] width 6 height 6
